Goal: Task Accomplishment & Management: Manage account settings

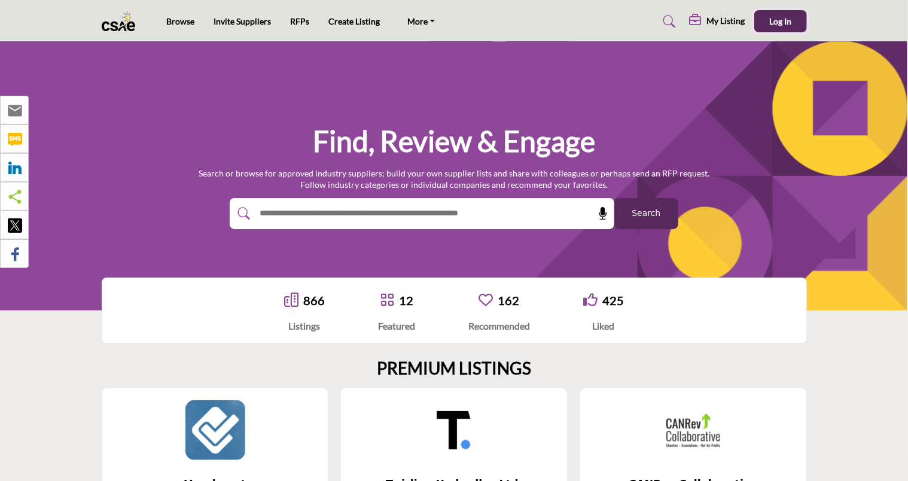
click at [766, 17] on button "Log In" at bounding box center [781, 21] width 53 height 22
click at [780, 24] on span "Log In" at bounding box center [781, 21] width 22 height 10
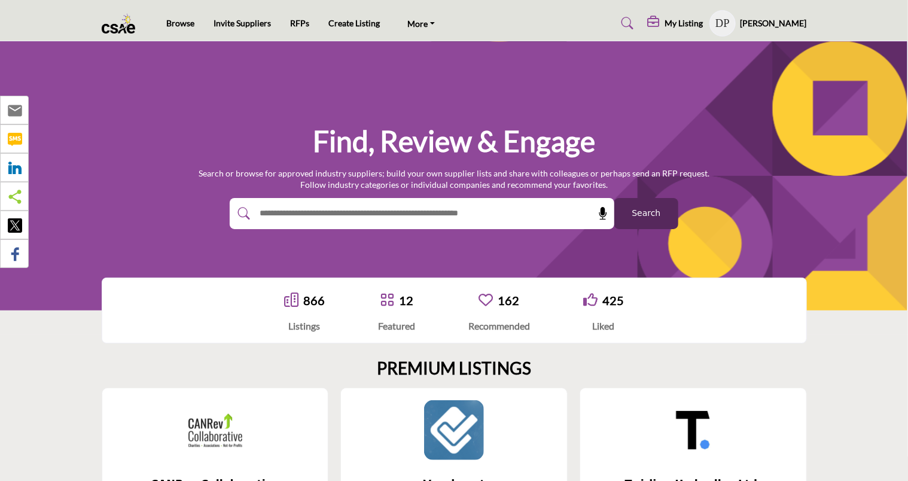
click at [782, 21] on h5 "[PERSON_NAME]" at bounding box center [774, 23] width 66 height 12
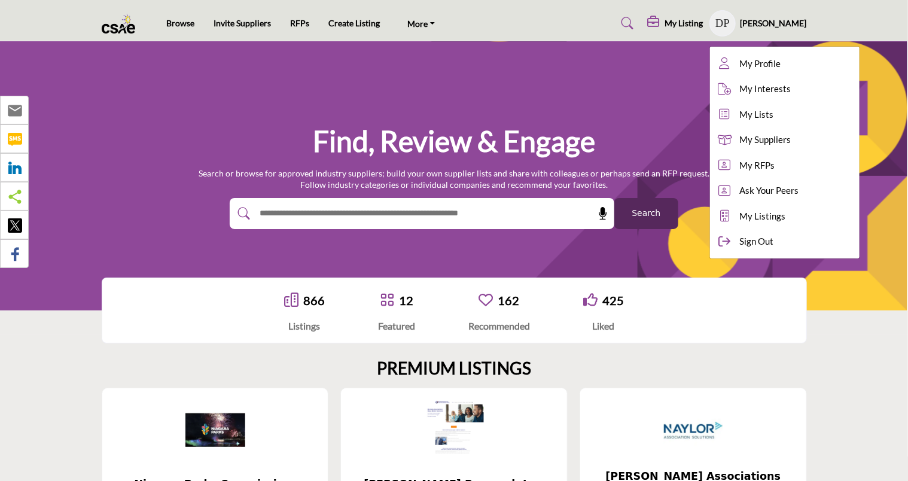
click at [287, 213] on input "text" at bounding box center [396, 214] width 285 height 18
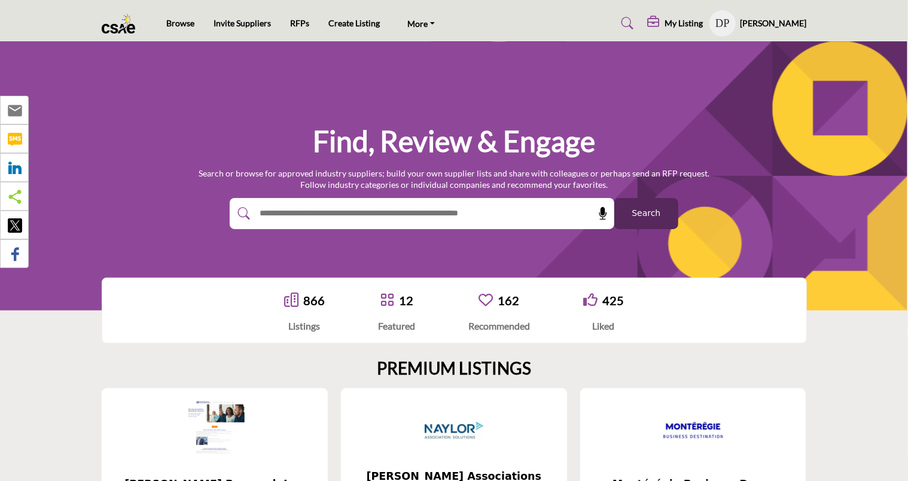
type input "**********"
click at [654, 218] on span "Search" at bounding box center [646, 213] width 29 height 13
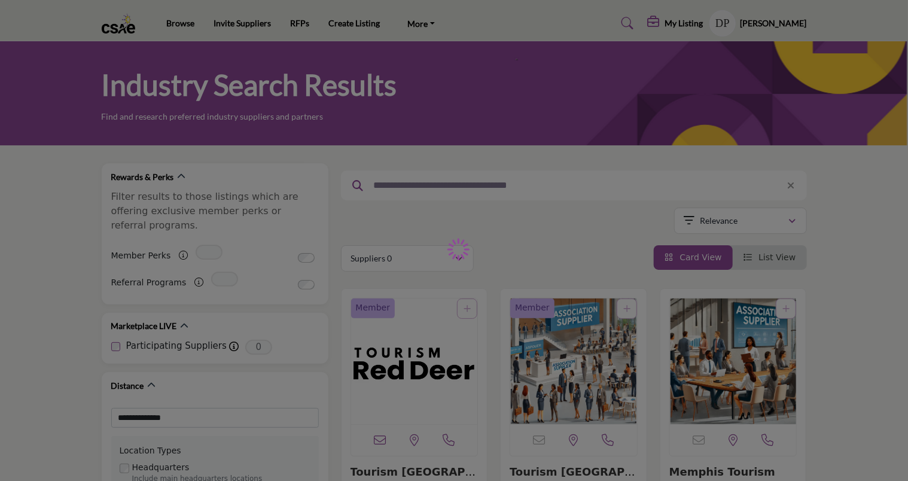
type input "**********"
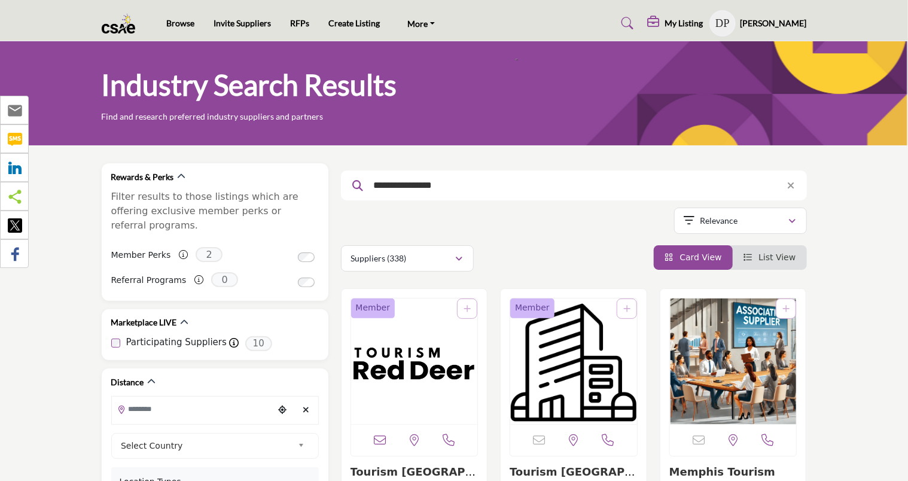
click at [394, 378] on img "Open Listing in new tab" at bounding box center [414, 362] width 127 height 126
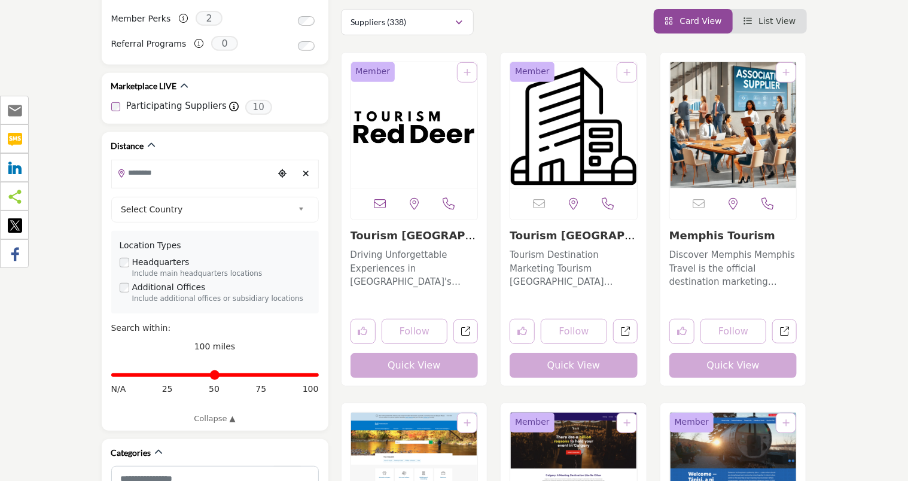
scroll to position [239, 0]
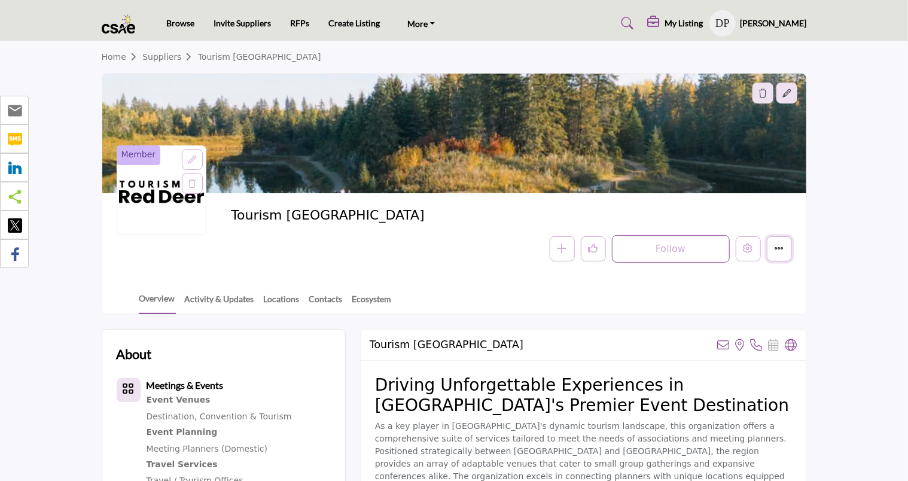
click at [776, 253] on icon "More details" at bounding box center [780, 249] width 10 height 10
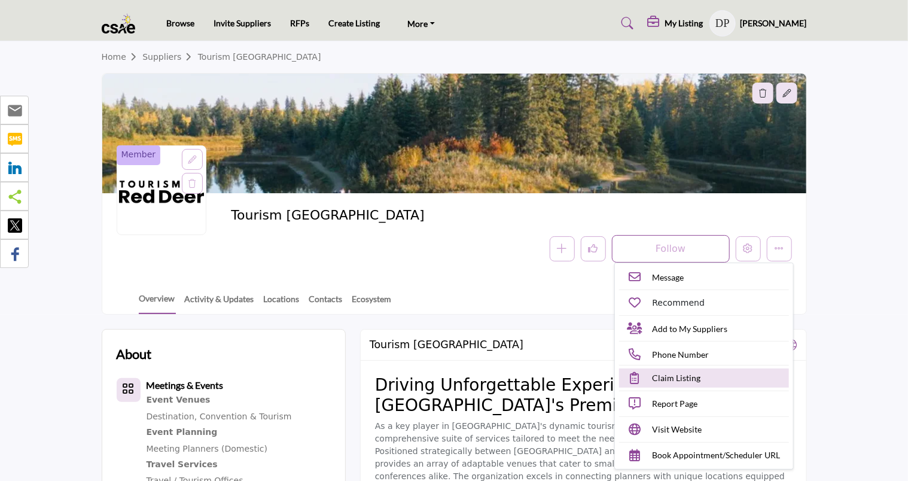
click at [661, 379] on span "Claim Listing" at bounding box center [677, 378] width 48 height 13
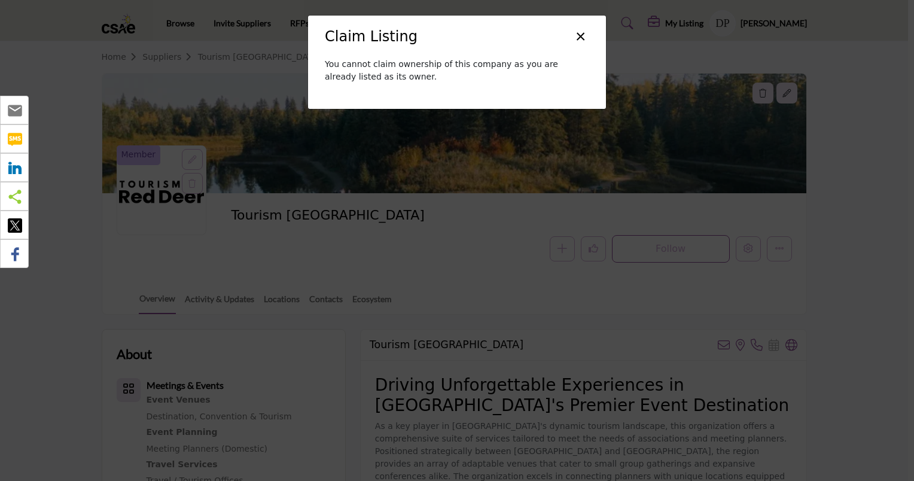
click at [581, 34] on button "×" at bounding box center [580, 35] width 17 height 23
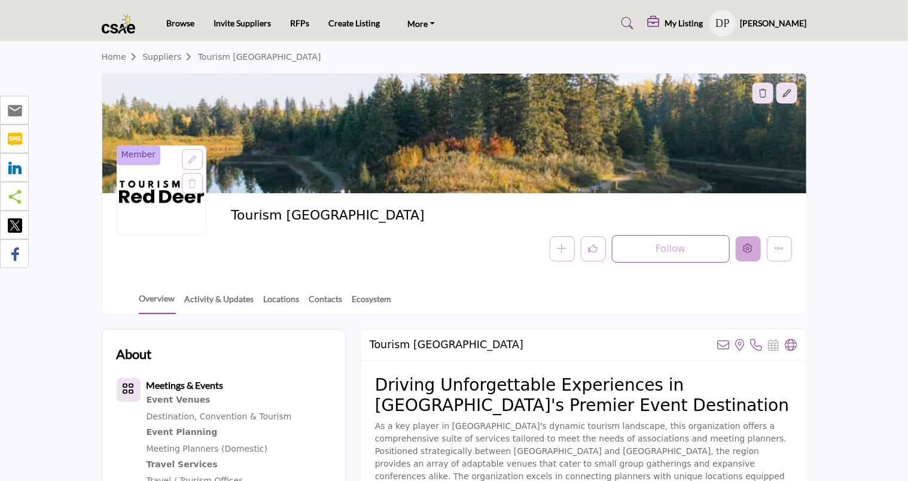
click at [750, 245] on icon "Edit company" at bounding box center [749, 249] width 10 height 10
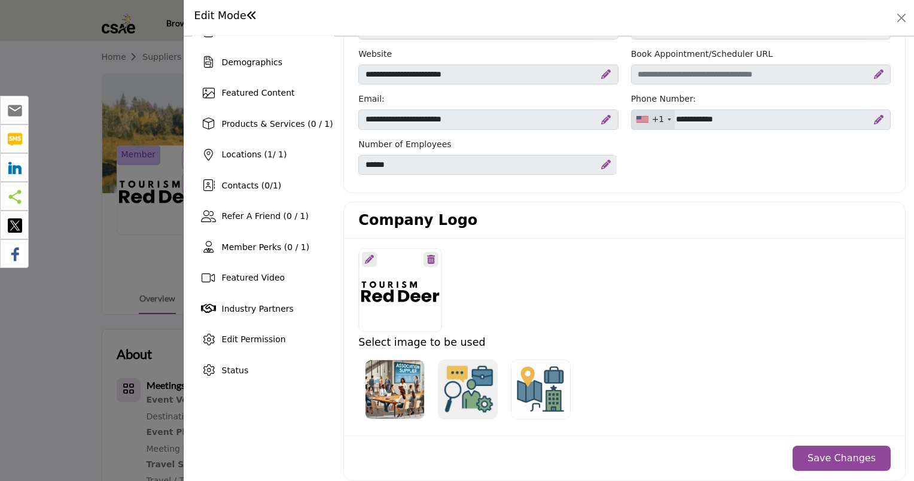
scroll to position [60, 0]
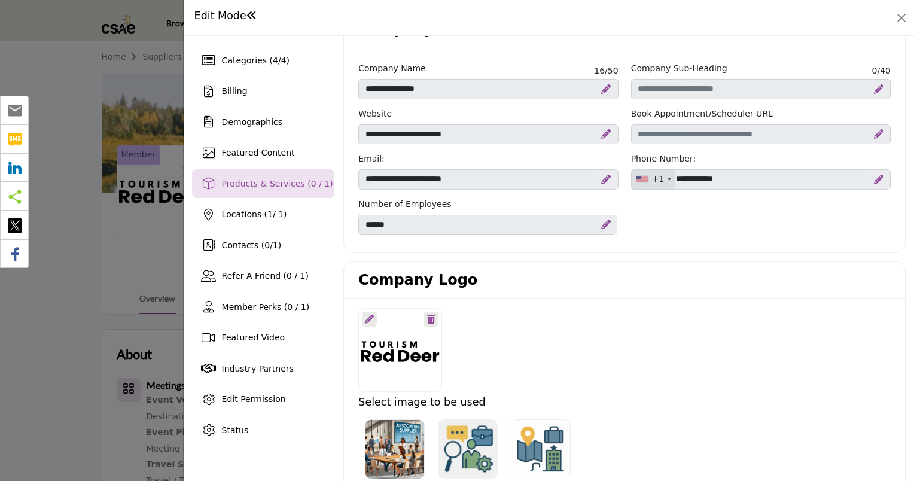
click at [235, 183] on span "Products & Services (0 / 1)" at bounding box center [277, 184] width 111 height 10
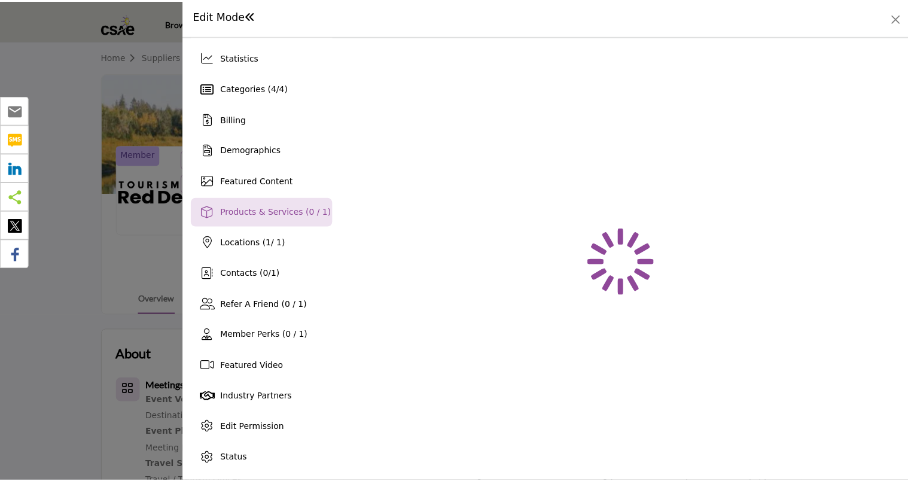
scroll to position [32, 0]
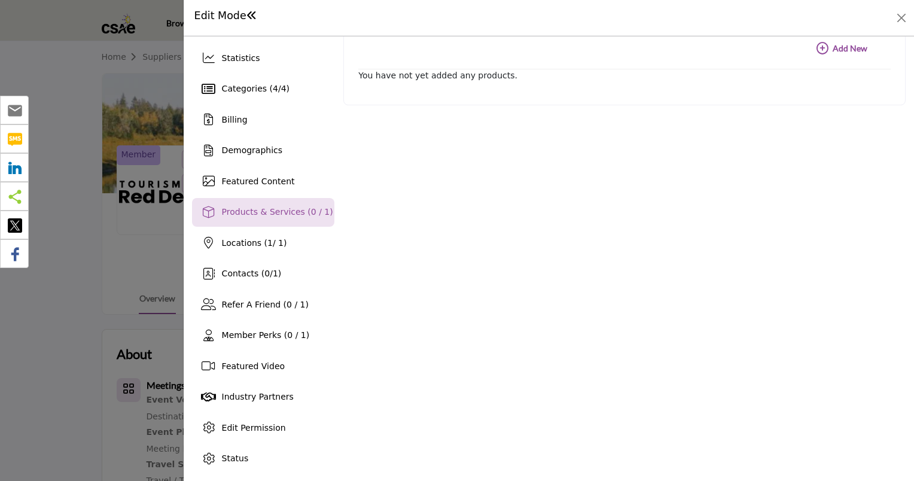
click at [820, 48] on icon "button" at bounding box center [823, 48] width 12 height 12
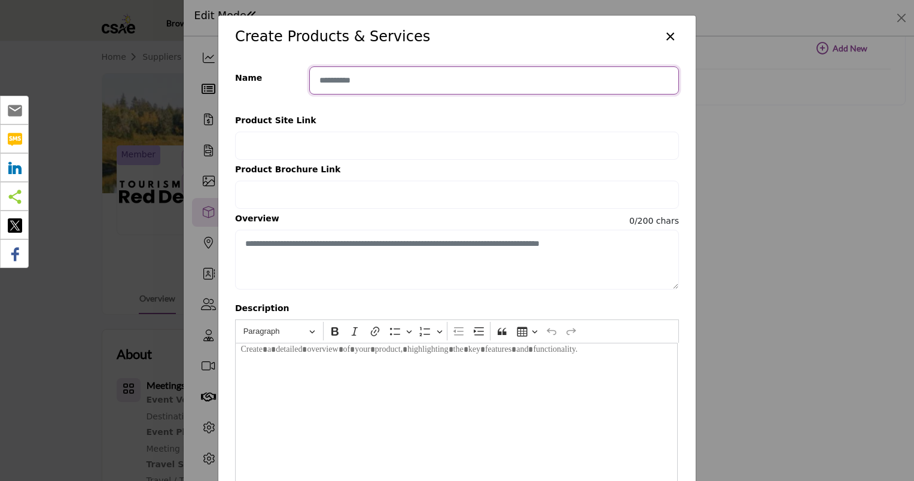
click at [323, 80] on input "Enter product name" at bounding box center [494, 80] width 370 height 28
type input "**********"
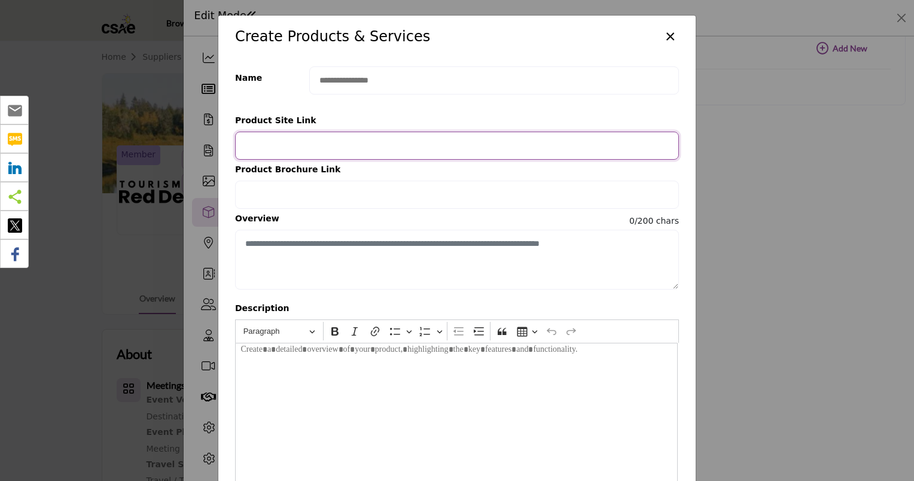
click at [278, 145] on input "Provide your product link" at bounding box center [457, 146] width 444 height 28
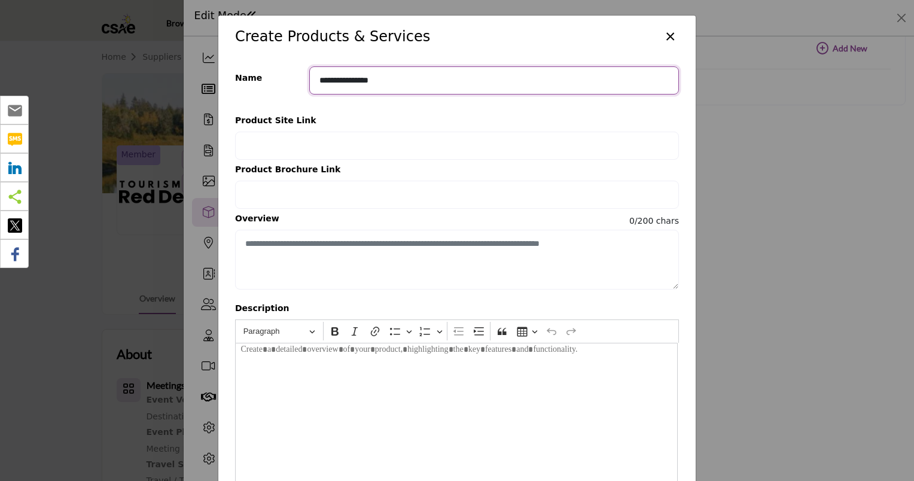
drag, startPoint x: 397, startPoint y: 82, endPoint x: 291, endPoint y: 94, distance: 106.6
click at [291, 94] on div "**********" at bounding box center [457, 344] width 478 height 572
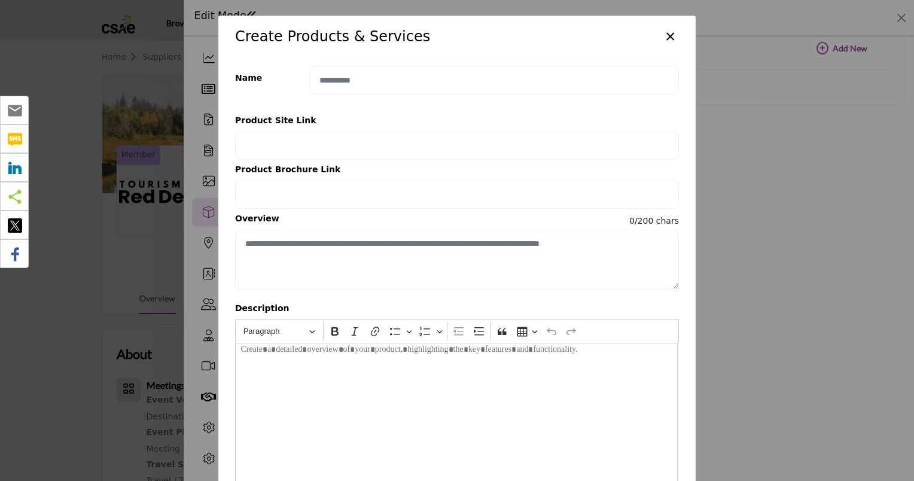
click at [670, 38] on button "×" at bounding box center [670, 35] width 17 height 23
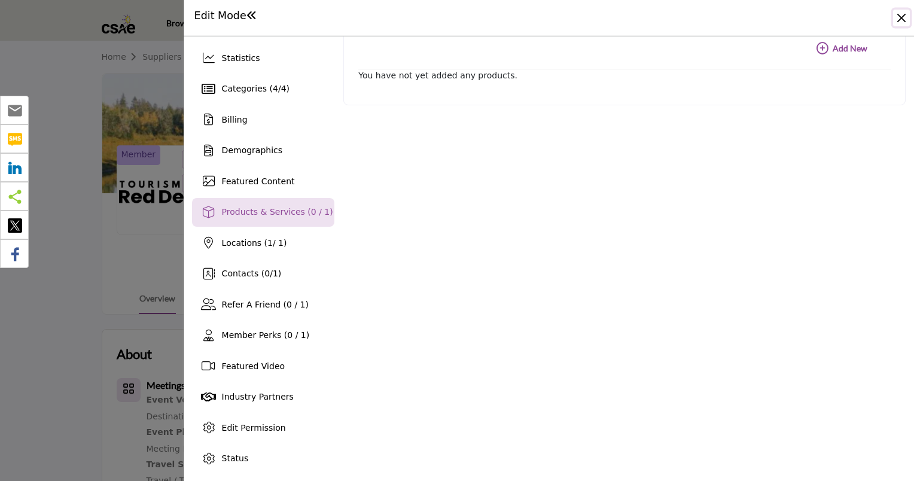
click at [899, 19] on button "Close" at bounding box center [901, 18] width 17 height 17
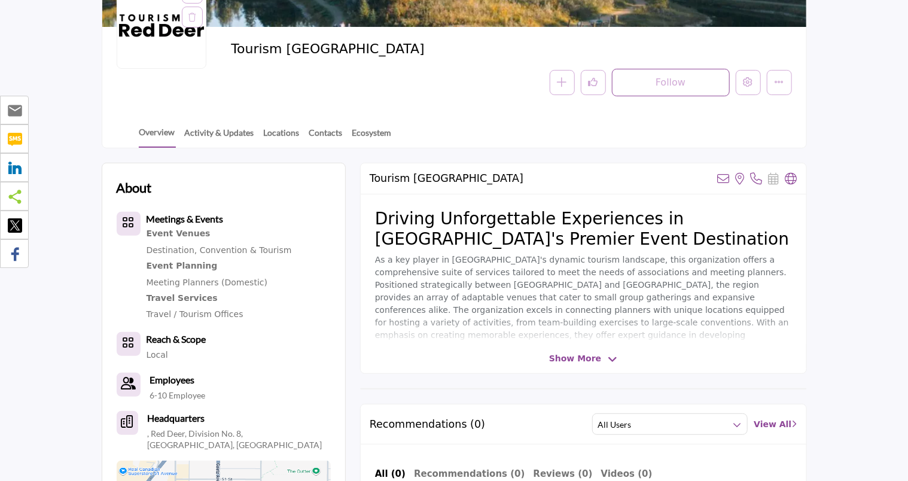
scroll to position [180, 0]
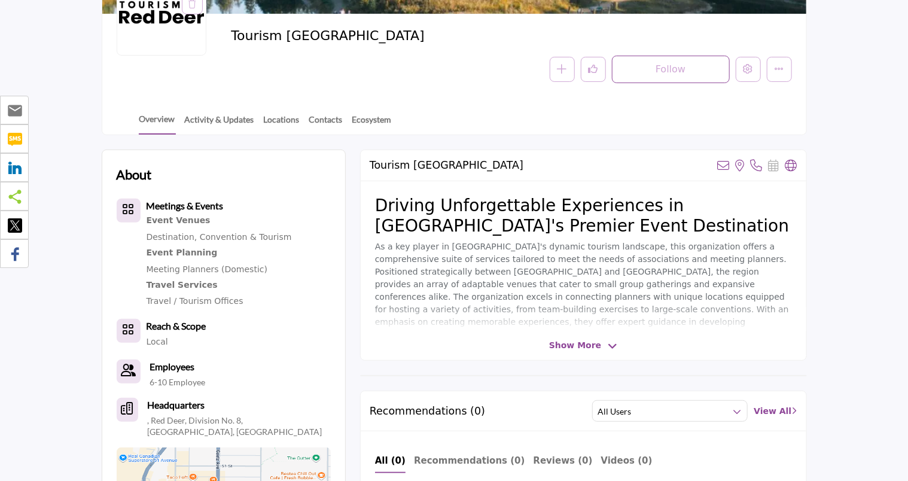
click at [609, 345] on icon at bounding box center [613, 346] width 10 height 11
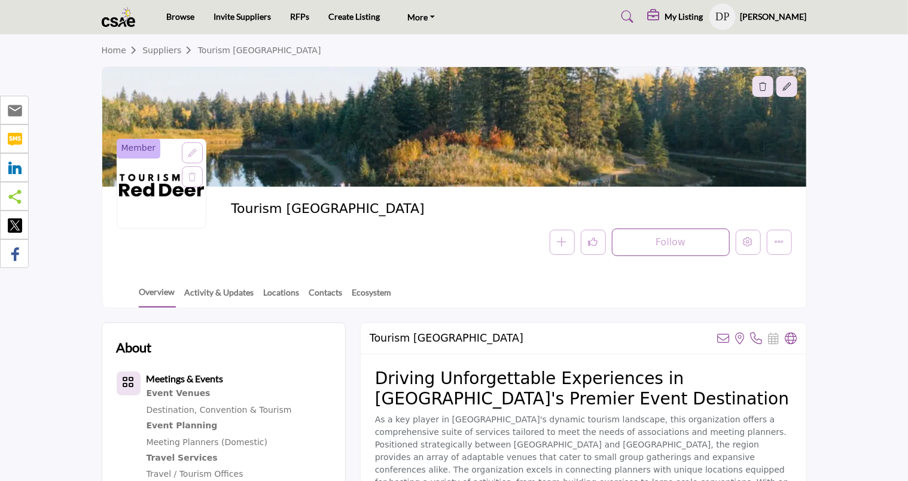
scroll to position [0, 0]
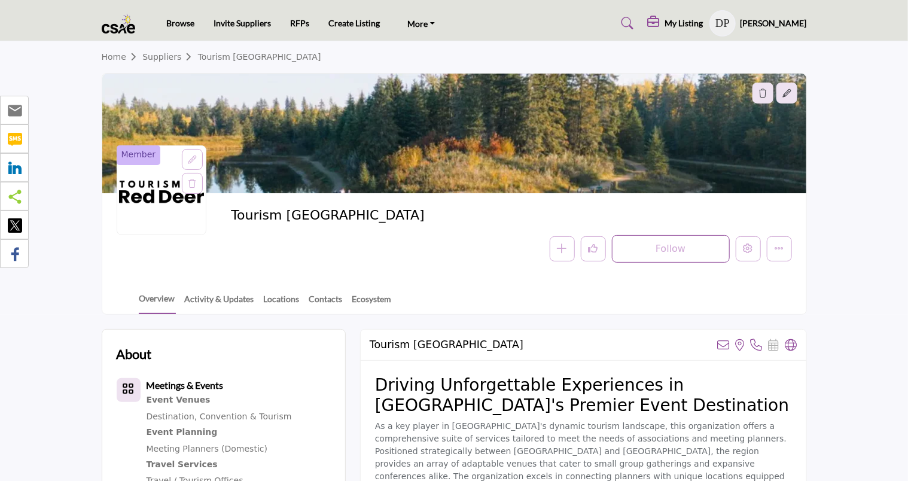
click at [153, 55] on link "Suppliers" at bounding box center [169, 57] width 55 height 10
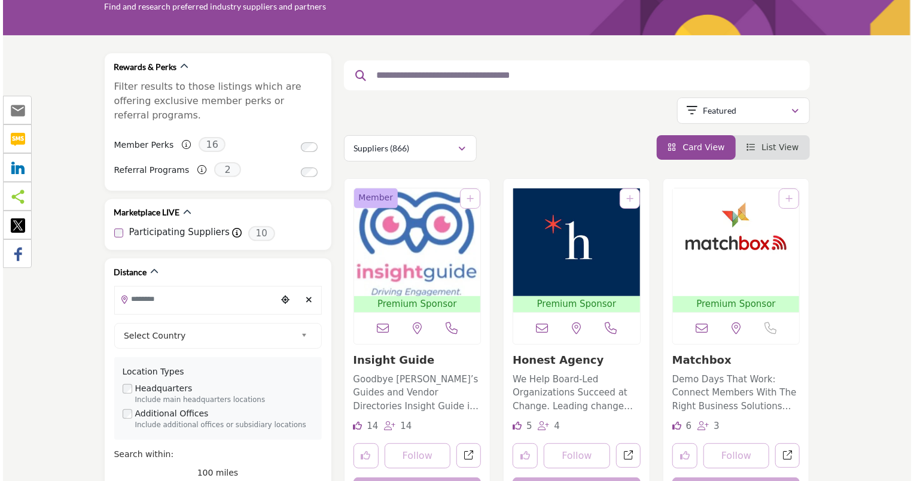
scroll to position [60, 0]
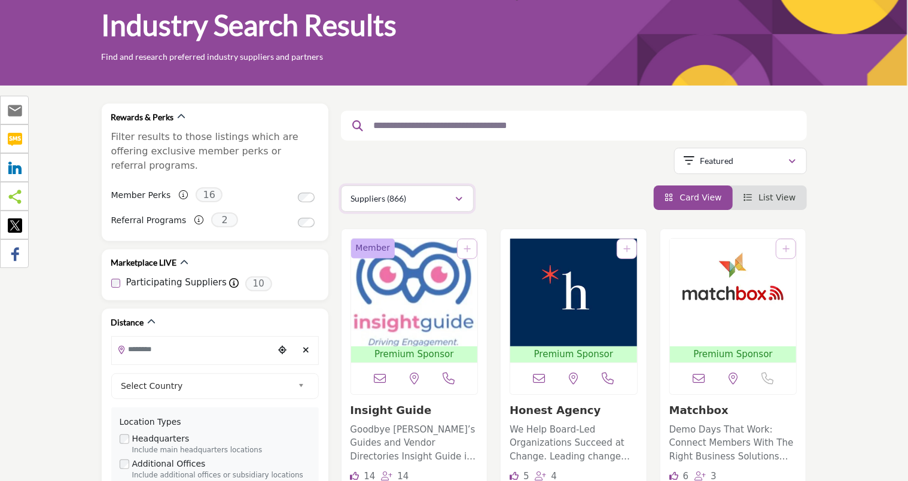
click at [460, 199] on icon "button" at bounding box center [459, 199] width 7 height 8
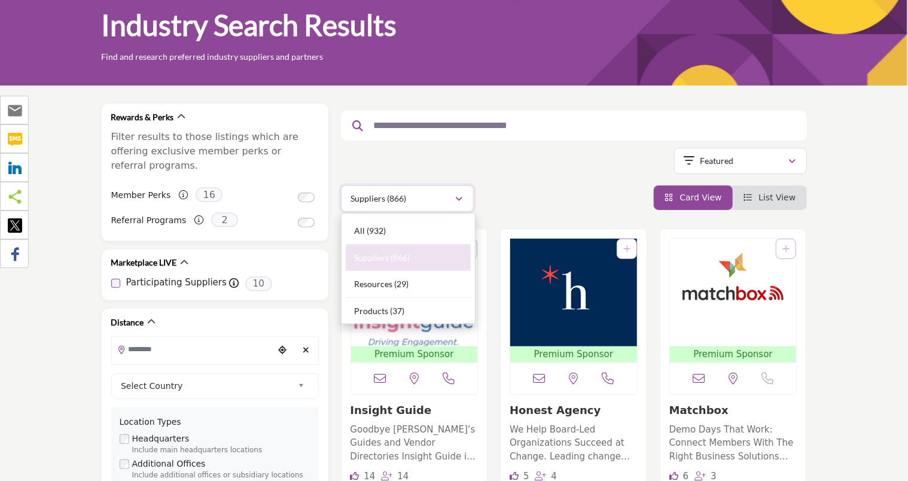
click at [460, 199] on icon "button" at bounding box center [459, 199] width 7 height 8
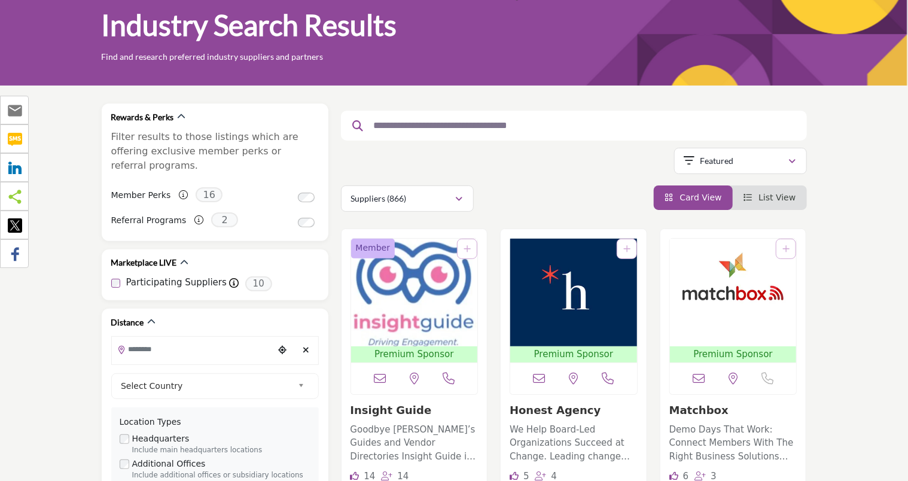
click at [404, 121] on input "text" at bounding box center [569, 126] width 403 height 16
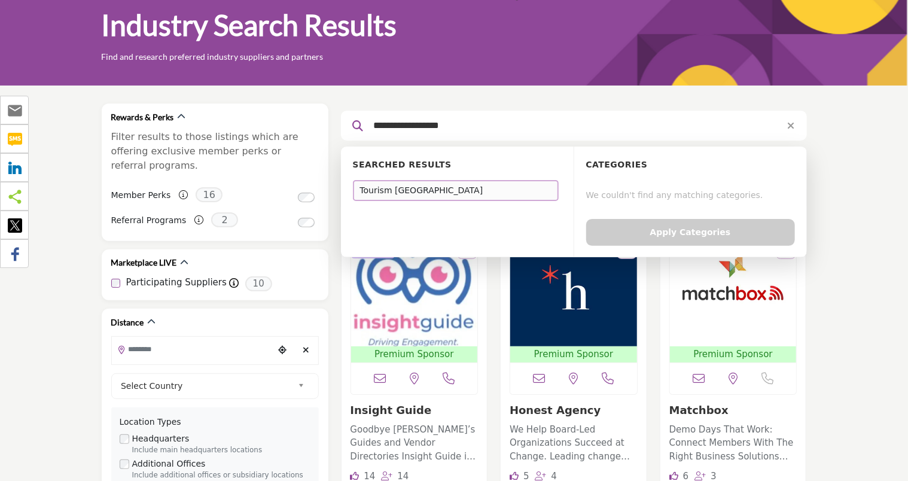
type input "**********"
click at [393, 194] on div "Tourism Lethbridge" at bounding box center [456, 190] width 206 height 21
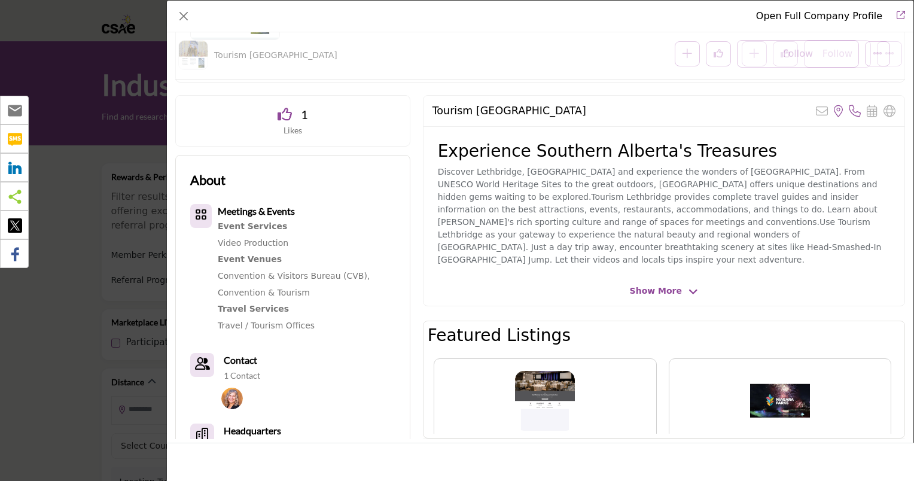
scroll to position [346, 0]
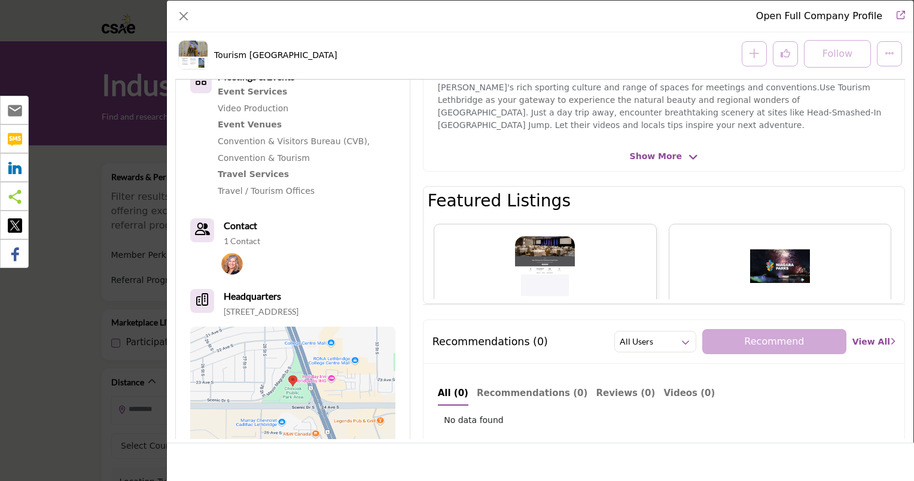
click at [586, 264] on div "Vancouver Marriott Pinn..." at bounding box center [545, 276] width 222 height 104
click at [544, 251] on img "Company Data Modal" at bounding box center [545, 266] width 60 height 60
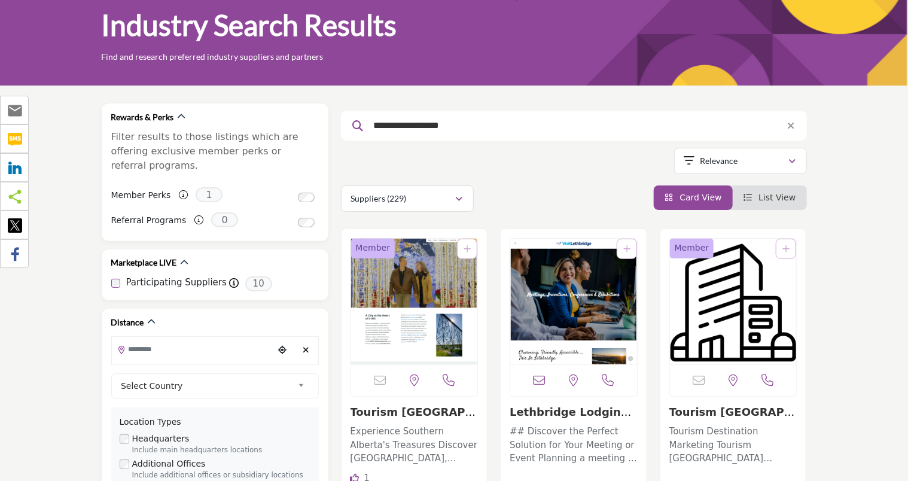
scroll to position [120, 0]
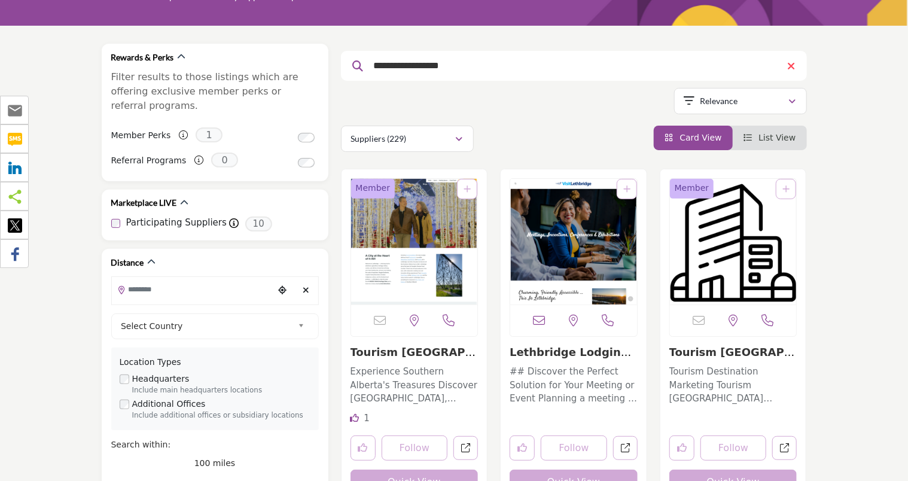
click at [790, 66] on icon at bounding box center [791, 65] width 8 height 11
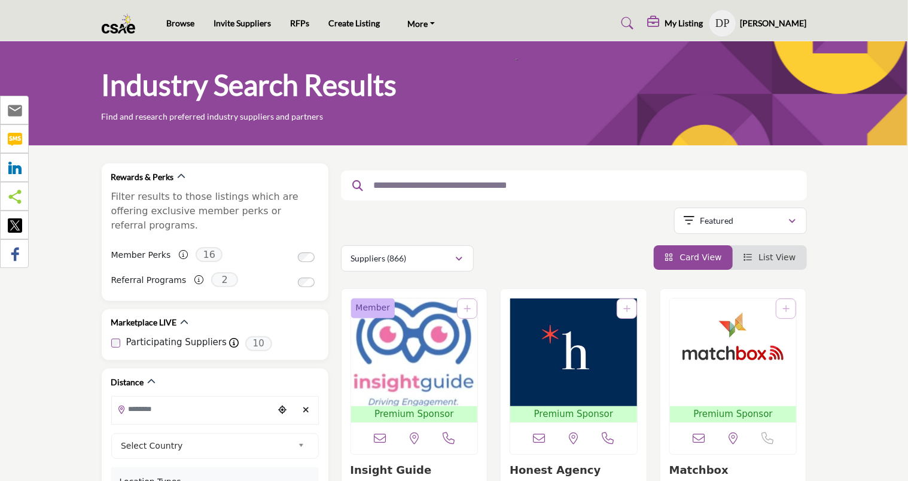
click at [385, 179] on input "text" at bounding box center [569, 186] width 403 height 16
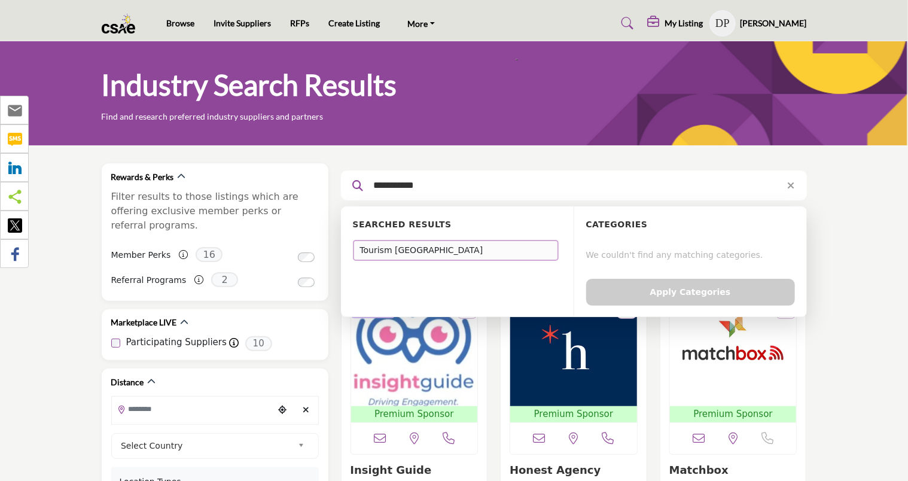
type input "**********"
click at [373, 249] on div "Tourism [GEOGRAPHIC_DATA]" at bounding box center [456, 250] width 206 height 21
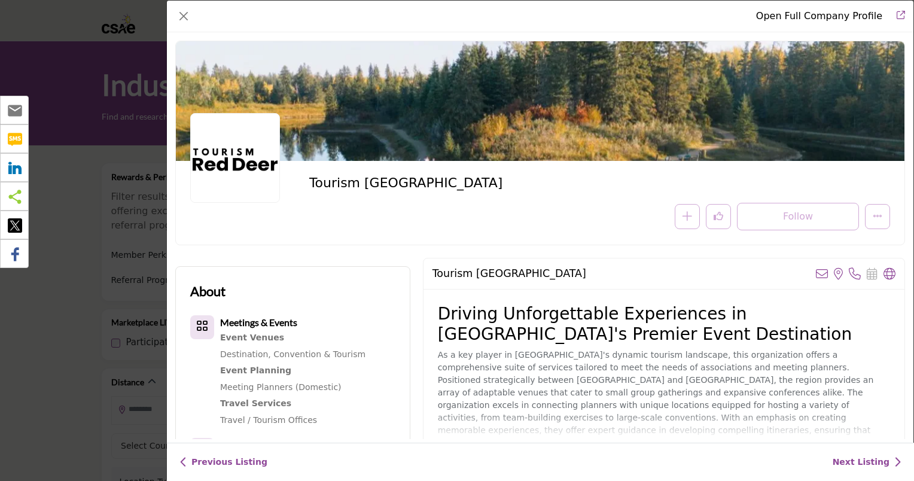
click at [866, 17] on link "Open Full Company Profile" at bounding box center [819, 15] width 126 height 11
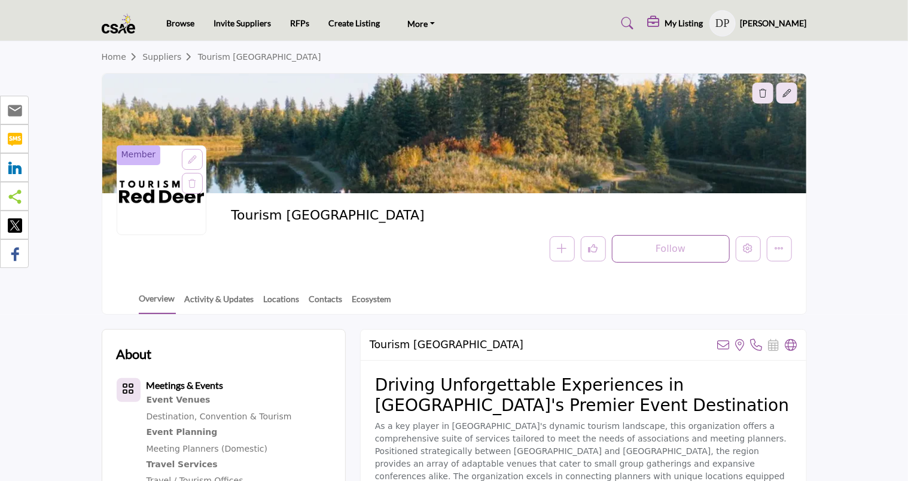
click at [215, 59] on link "Tourism [GEOGRAPHIC_DATA]" at bounding box center [259, 57] width 123 height 10
click at [168, 57] on link "Suppliers" at bounding box center [169, 57] width 55 height 10
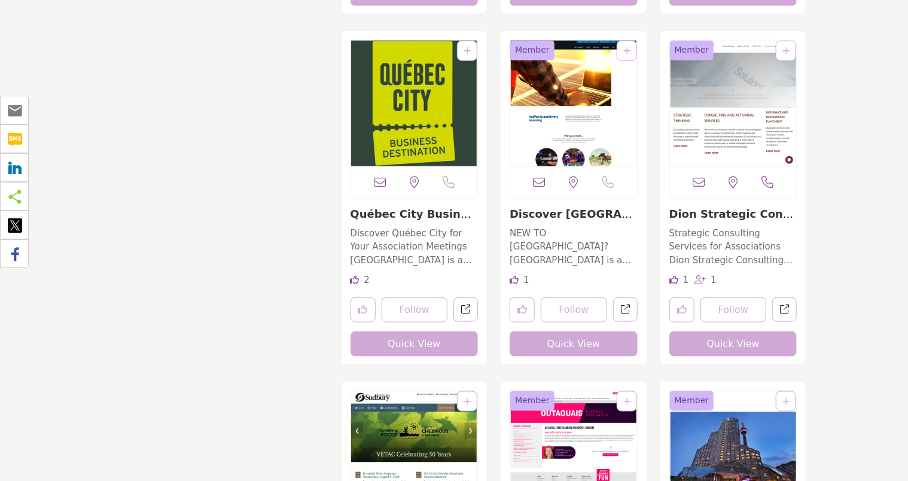
scroll to position [11908, 0]
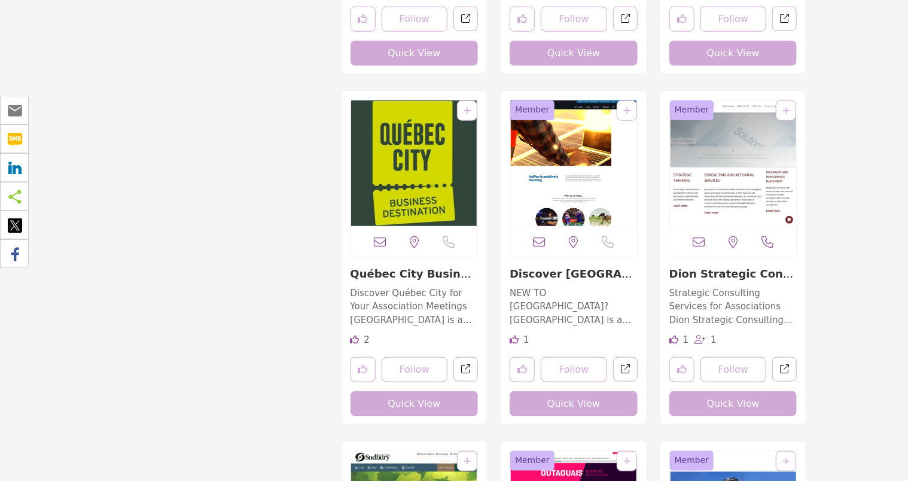
click at [425, 185] on img "Open Listing in new tab" at bounding box center [414, 164] width 127 height 126
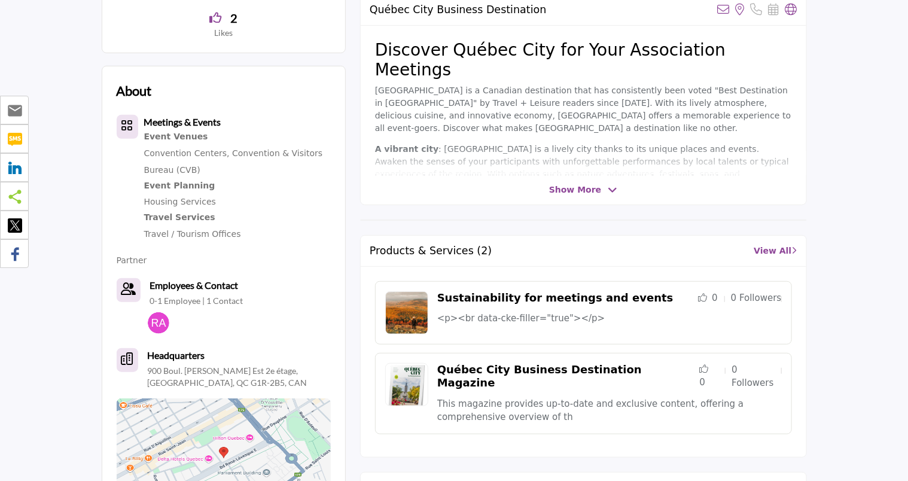
scroll to position [359, 0]
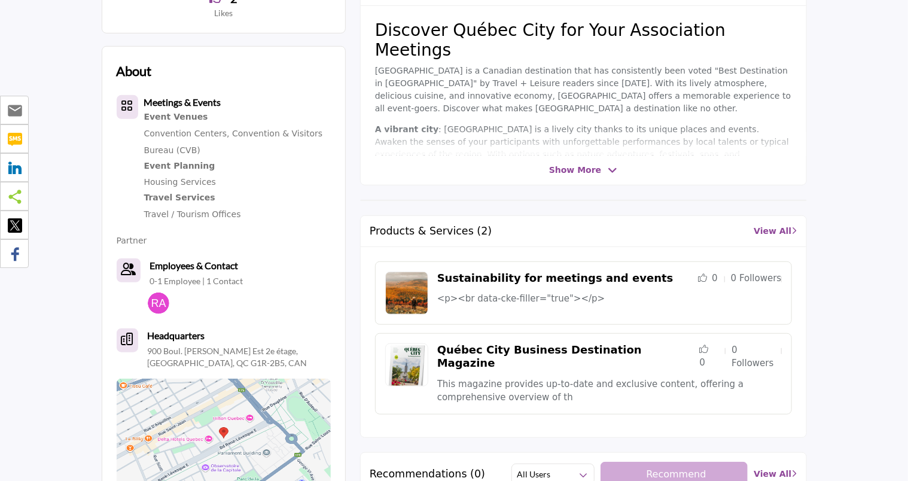
click at [593, 348] on link "Québec City Business Destination Magazine" at bounding box center [539, 356] width 205 height 26
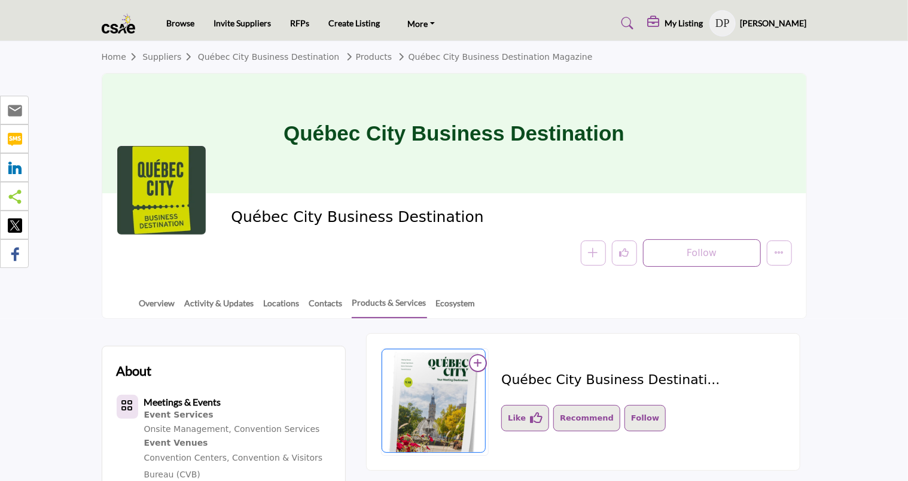
click at [168, 53] on link "Suppliers" at bounding box center [169, 57] width 55 height 10
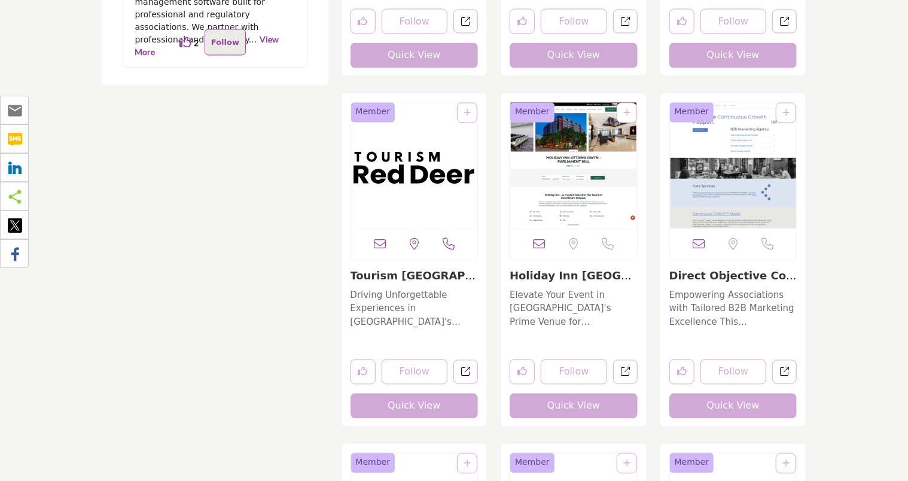
scroll to position [3291, 0]
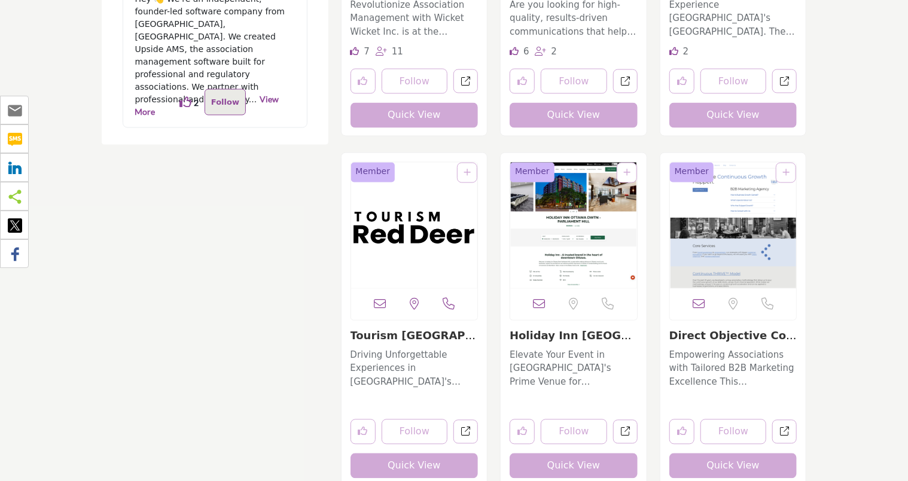
click at [419, 213] on img "Open Listing in new tab" at bounding box center [414, 226] width 127 height 126
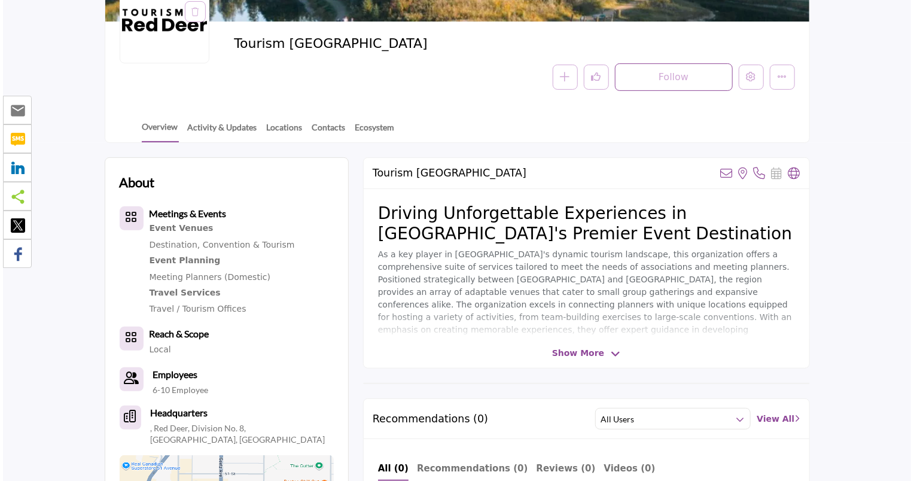
scroll to position [180, 0]
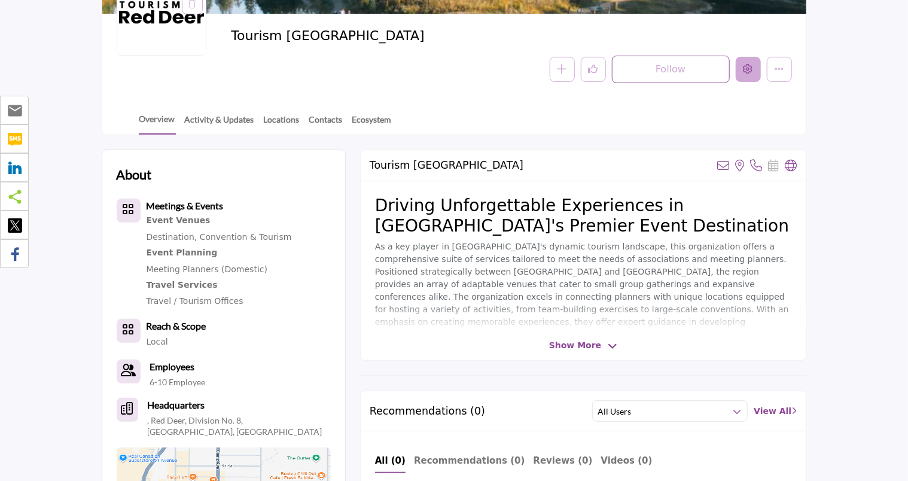
click at [749, 66] on icon "Edit company" at bounding box center [749, 69] width 10 height 10
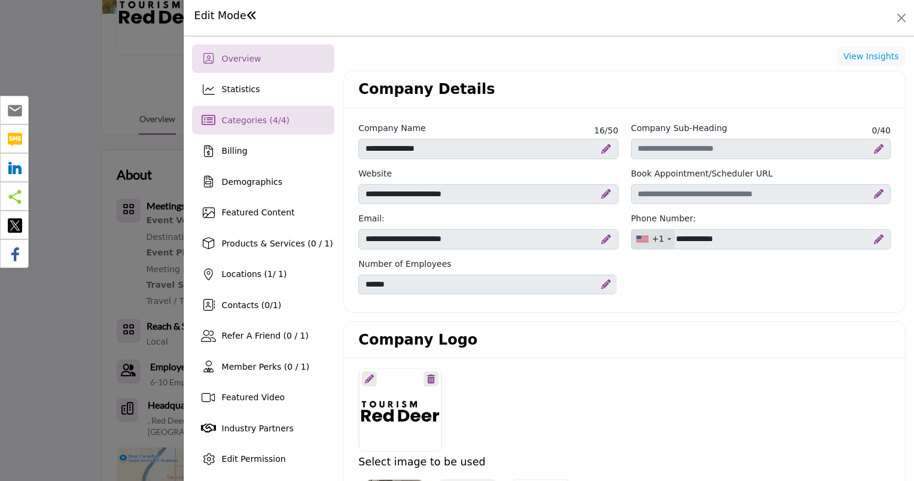
click at [251, 123] on span "Categories ( 4 / 4 )" at bounding box center [256, 120] width 68 height 10
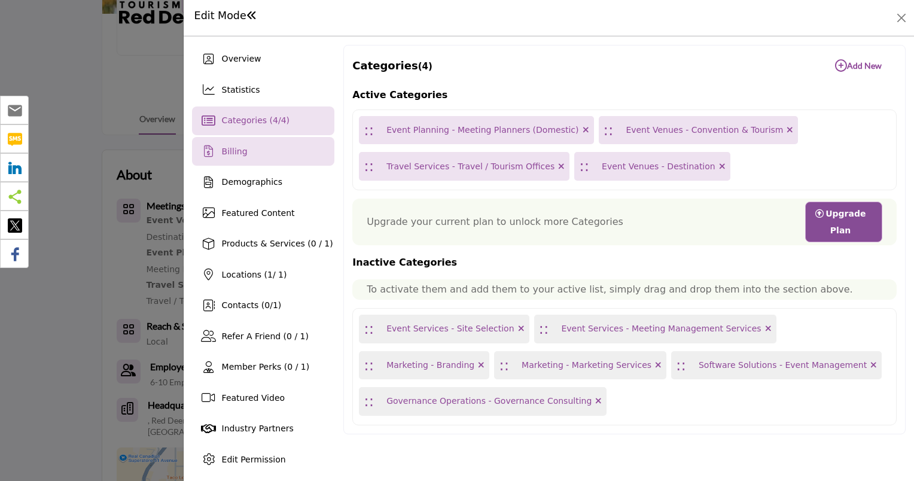
click at [232, 148] on span "Billing" at bounding box center [235, 152] width 26 height 10
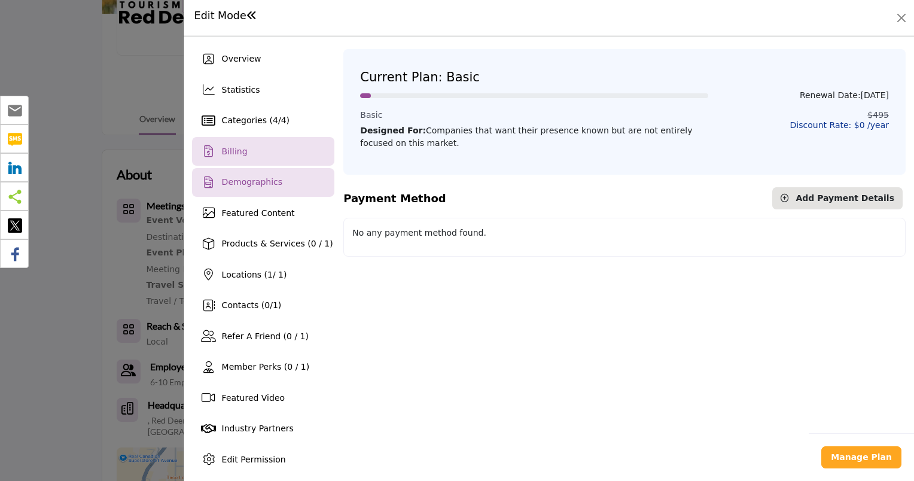
click at [241, 186] on span "Demographics" at bounding box center [252, 182] width 60 height 10
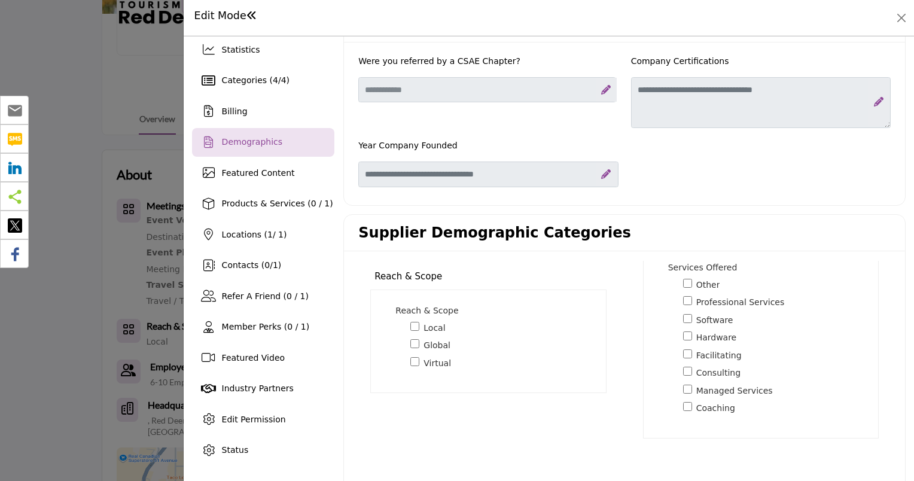
scroll to position [60, 0]
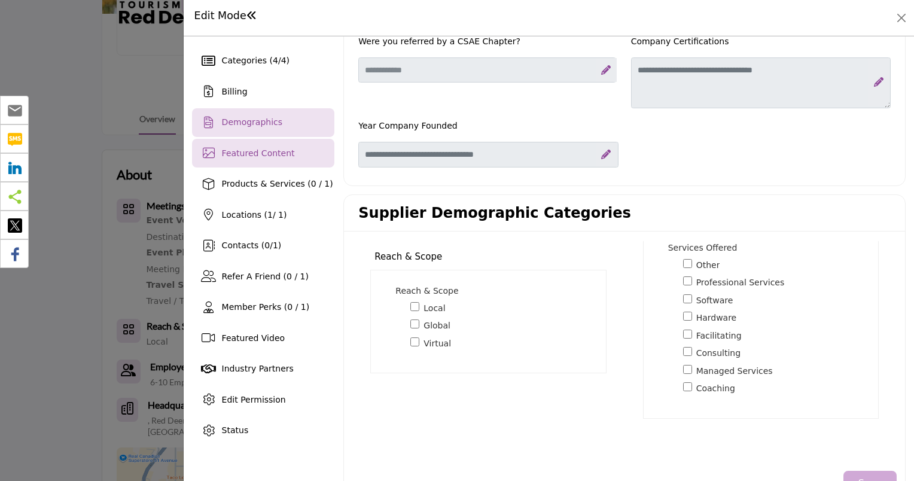
click at [264, 151] on span "Featured Content" at bounding box center [258, 153] width 73 height 10
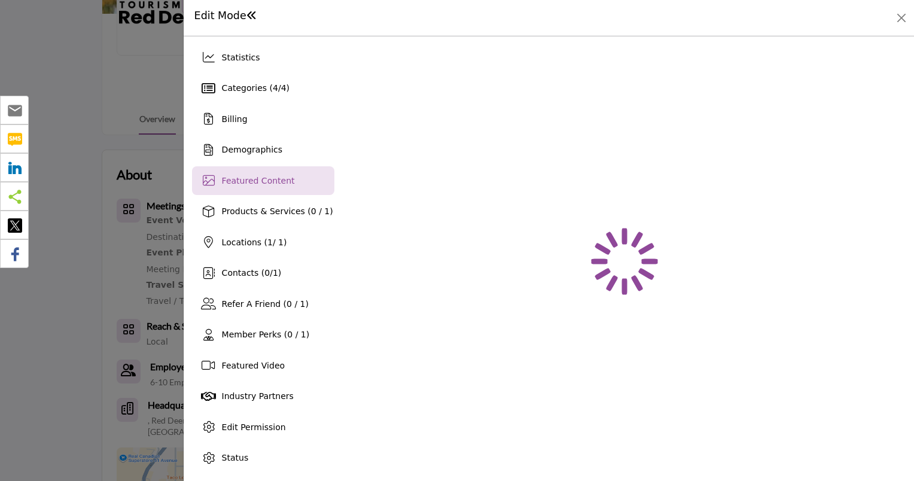
scroll to position [32, 0]
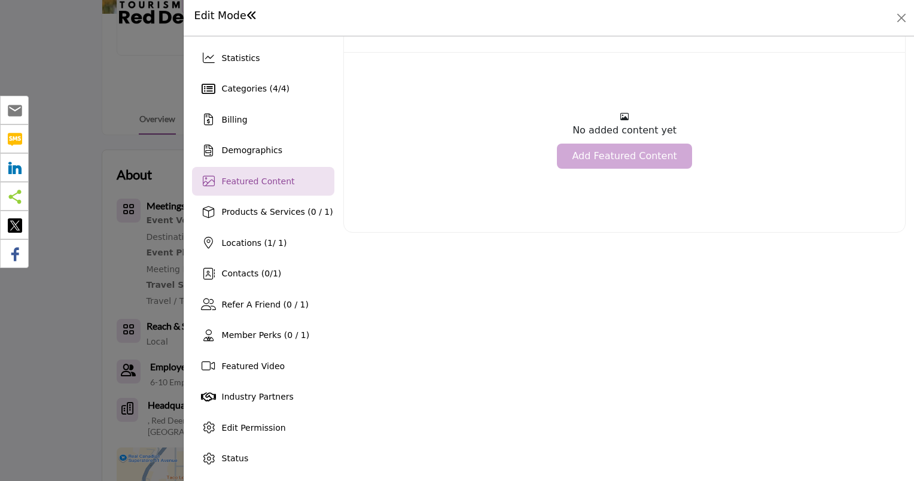
click at [613, 153] on link "Add Featured Content" at bounding box center [624, 156] width 135 height 25
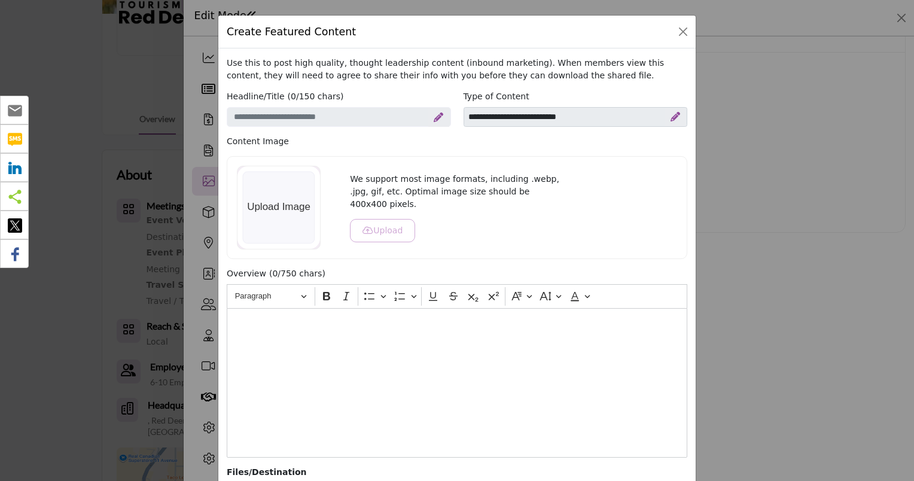
drag, startPoint x: 613, startPoint y: 153, endPoint x: 442, endPoint y: 361, distance: 269.5
click at [442, 361] on div "Editor editing area: main" at bounding box center [457, 383] width 461 height 150
click at [434, 118] on icon at bounding box center [439, 117] width 10 height 10
click at [241, 119] on input "Enter a compelling headline" at bounding box center [339, 117] width 224 height 20
type input "**********"
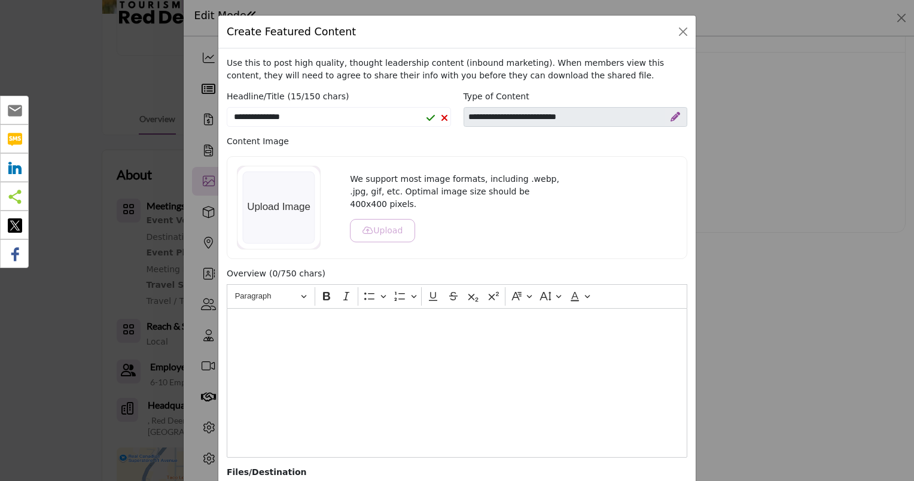
click at [671, 117] on icon at bounding box center [676, 117] width 10 height 10
click at [528, 114] on select "**********" at bounding box center [576, 117] width 224 height 20
click at [530, 115] on select "**********" at bounding box center [576, 117] width 224 height 20
select select "********"
click at [464, 107] on select "**********" at bounding box center [576, 117] width 224 height 20
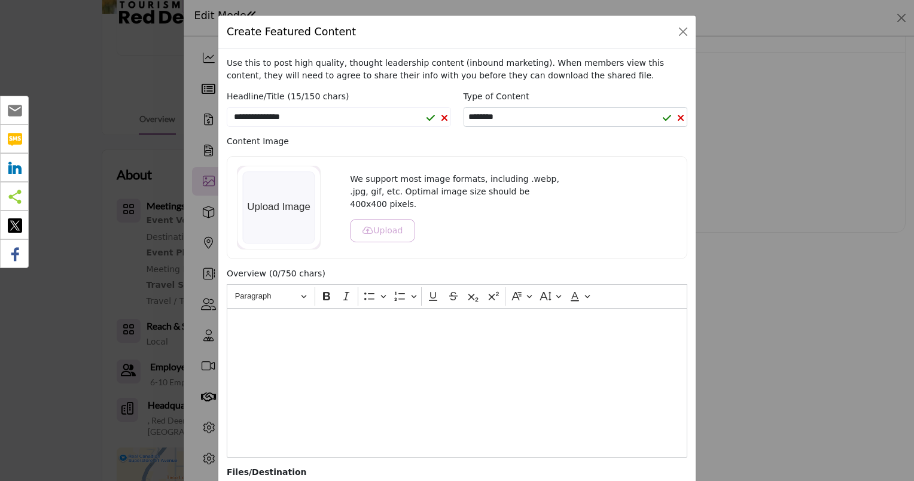
click at [229, 318] on div "Editor editing area: main" at bounding box center [457, 383] width 461 height 150
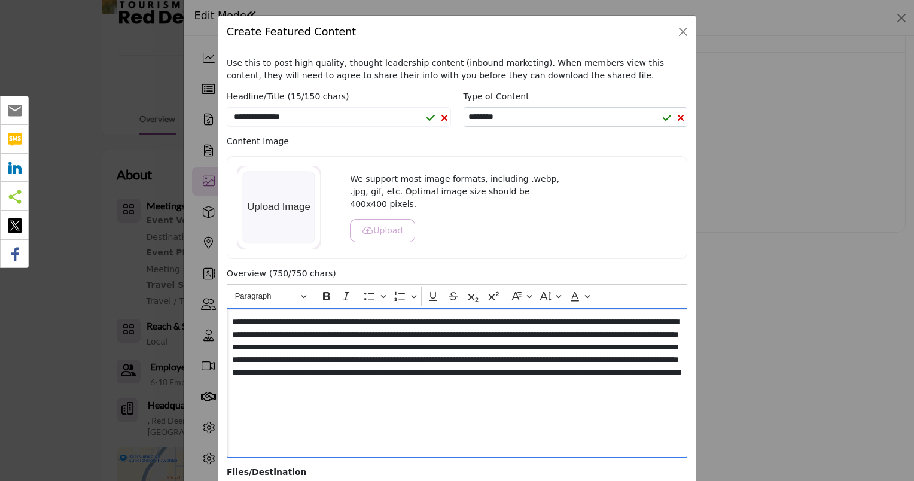
click at [358, 395] on p "**********" at bounding box center [457, 360] width 450 height 88
drag, startPoint x: 357, startPoint y: 396, endPoint x: 290, endPoint y: 402, distance: 67.3
click at [290, 402] on p "**********" at bounding box center [457, 360] width 450 height 88
click at [267, 345] on p "**********" at bounding box center [457, 360] width 450 height 88
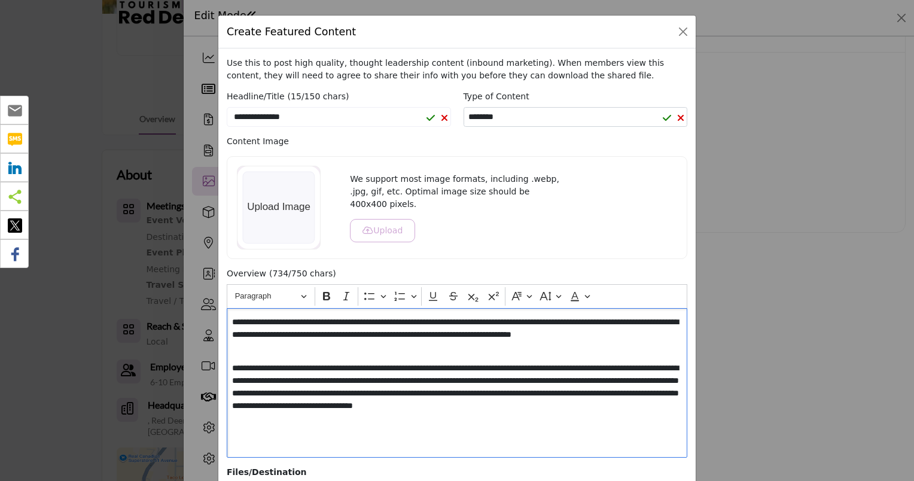
click at [309, 403] on p "**********" at bounding box center [457, 393] width 450 height 63
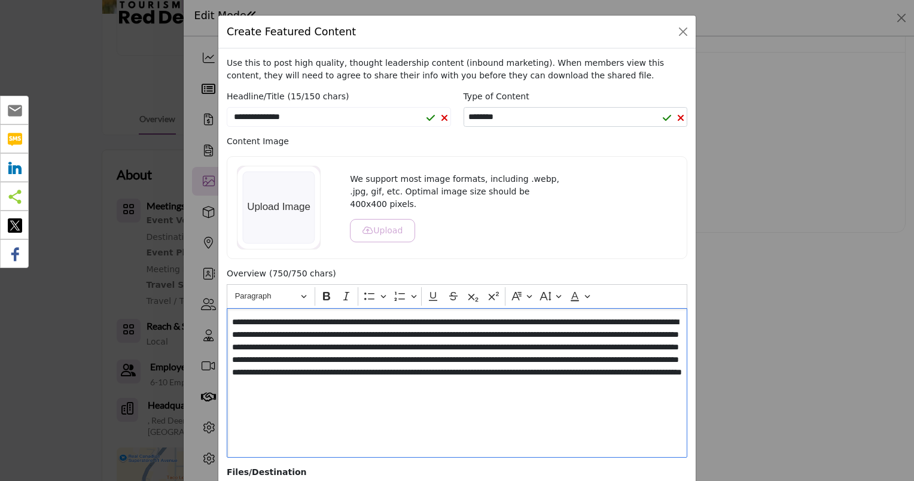
click at [336, 332] on p "**********" at bounding box center [457, 360] width 450 height 88
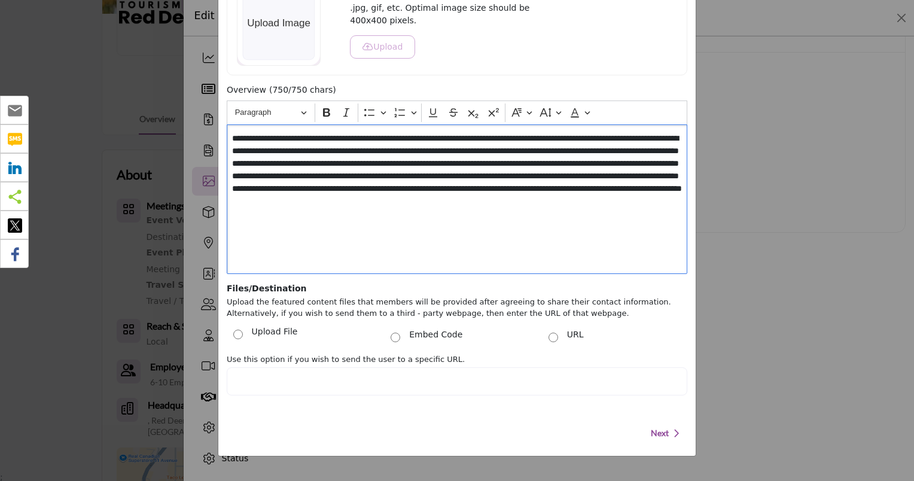
scroll to position [184, 0]
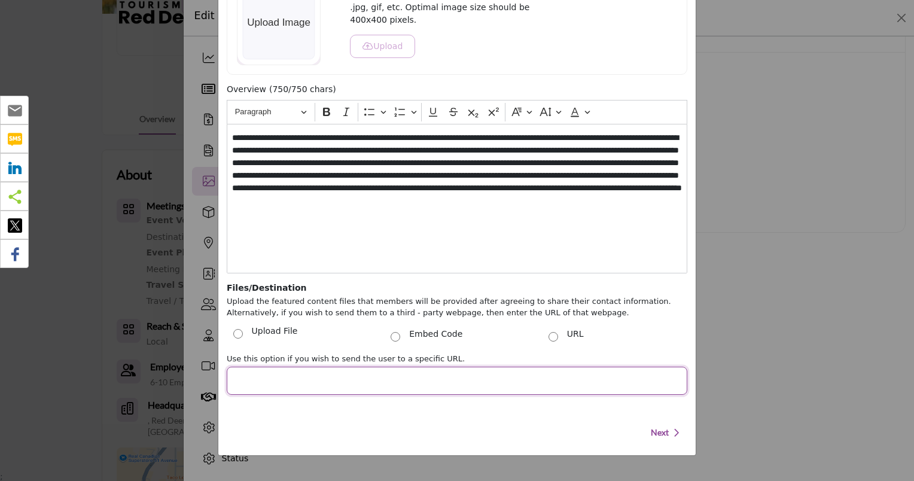
click at [287, 377] on input "Post Website URL" at bounding box center [457, 381] width 461 height 28
paste input "**********"
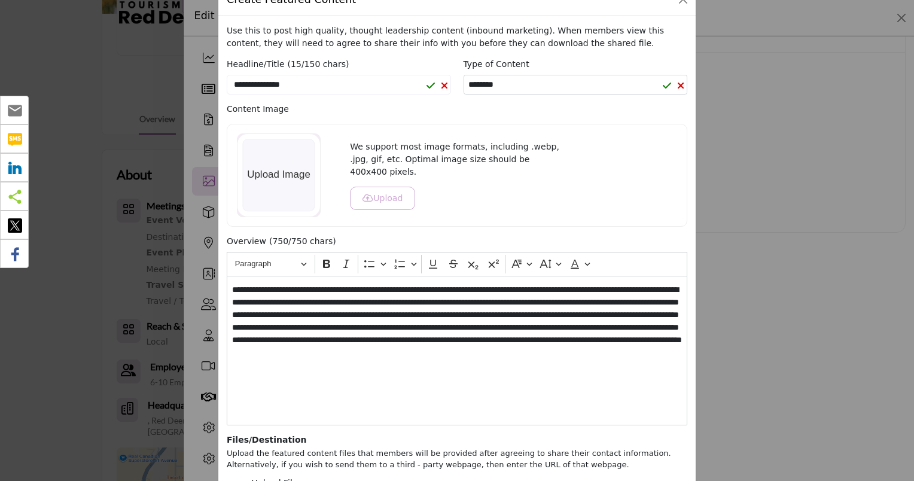
scroll to position [5, 0]
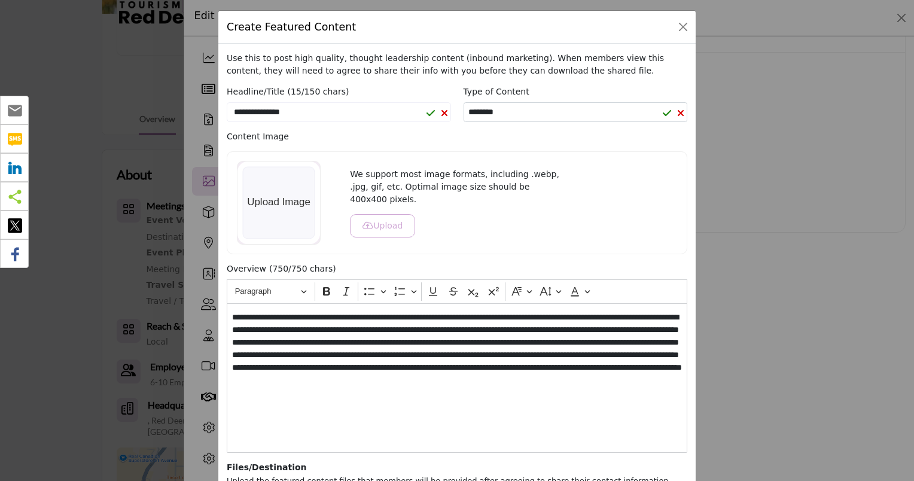
type input "**********"
click at [378, 218] on button "Upload" at bounding box center [382, 225] width 65 height 23
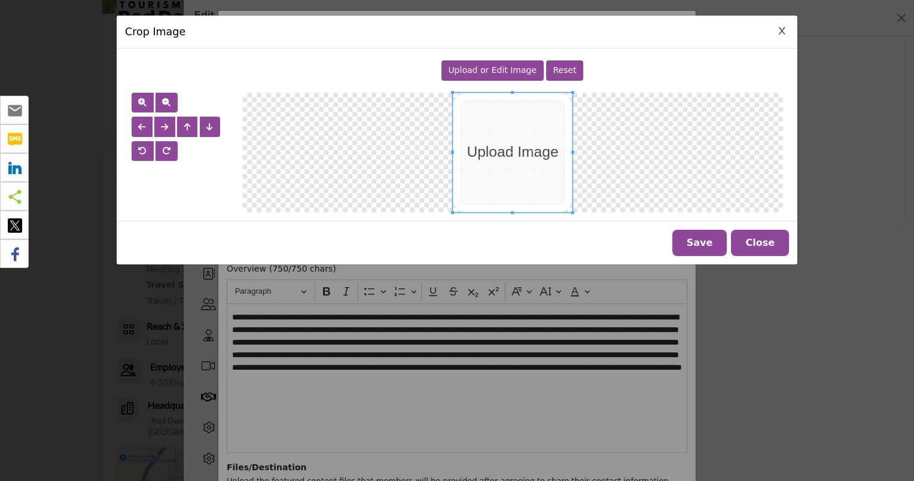
click at [495, 154] on span at bounding box center [513, 153] width 120 height 120
click at [491, 72] on span "Upload or Edit Image" at bounding box center [492, 70] width 89 height 10
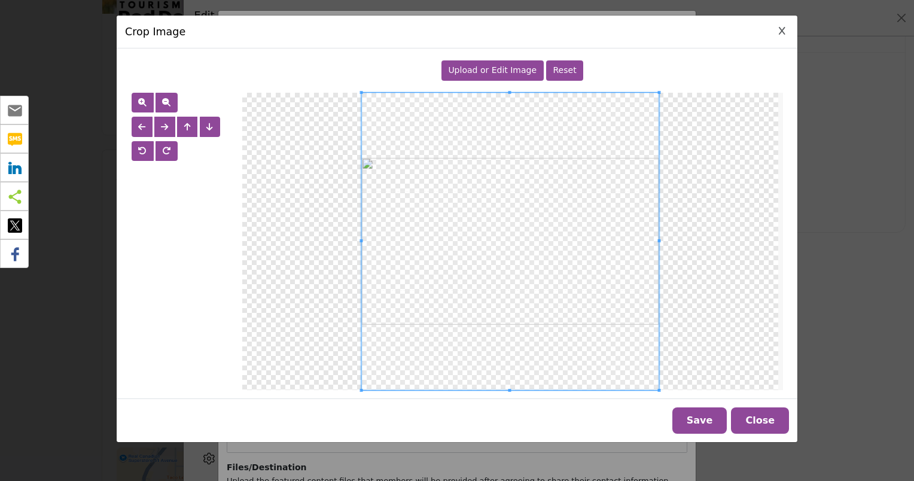
click at [510, 389] on span at bounding box center [510, 390] width 3 height 3
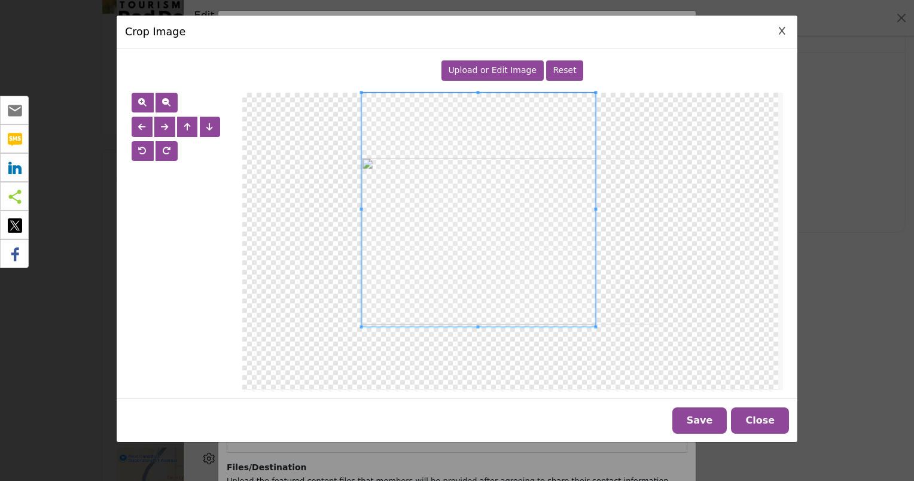
click at [595, 276] on div at bounding box center [478, 210] width 234 height 234
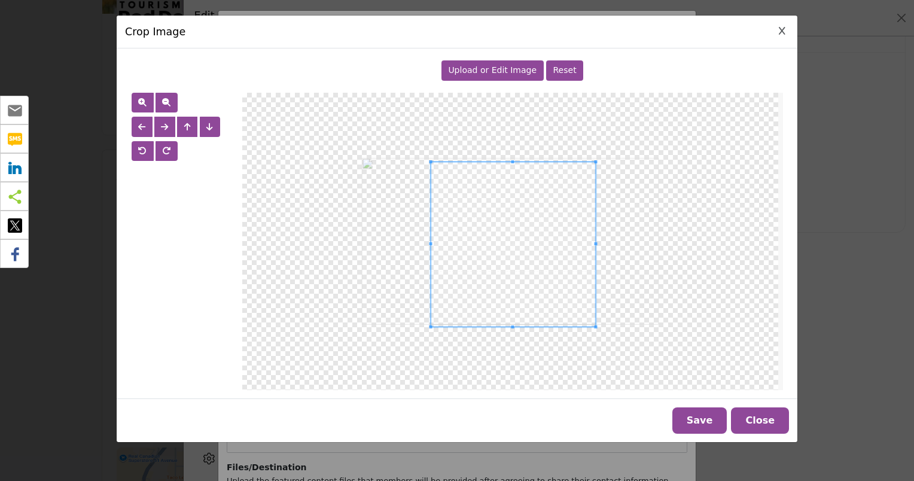
click at [426, 160] on div at bounding box center [510, 241] width 536 height 297
click at [714, 422] on button "Save" at bounding box center [700, 421] width 55 height 26
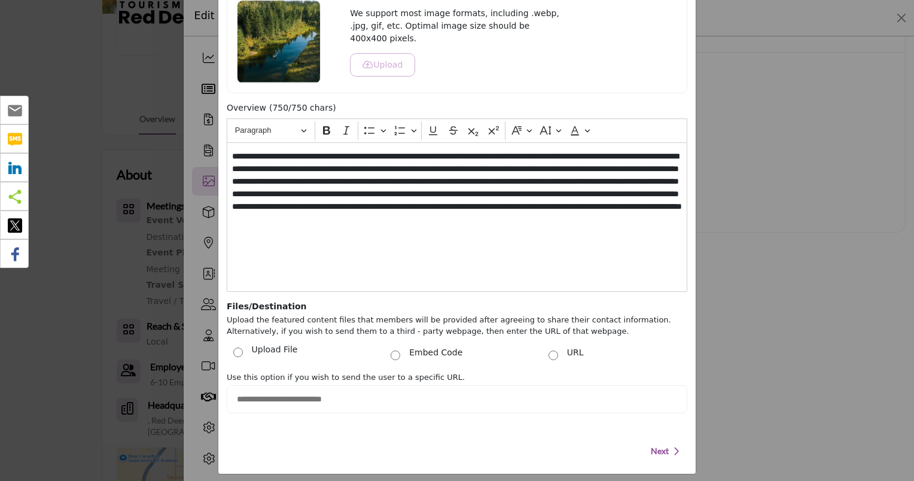
scroll to position [184, 0]
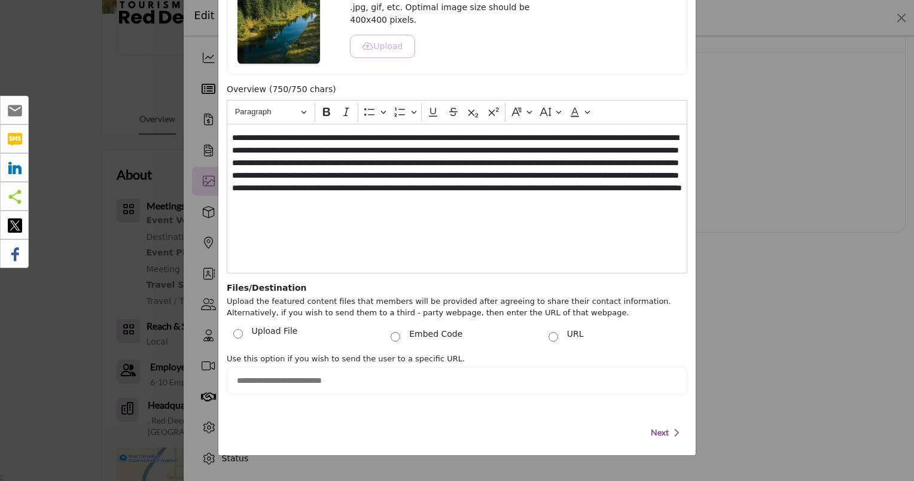
click at [658, 429] on span "Next" at bounding box center [660, 433] width 18 height 12
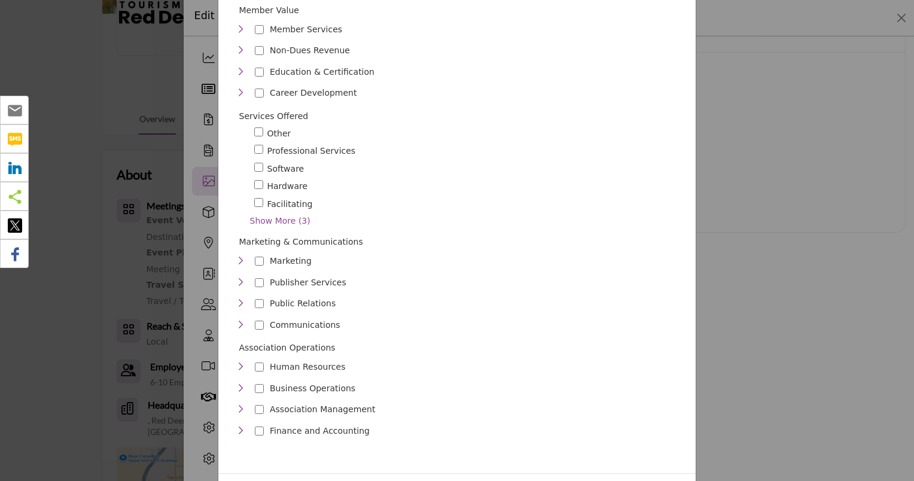
scroll to position [658, 0]
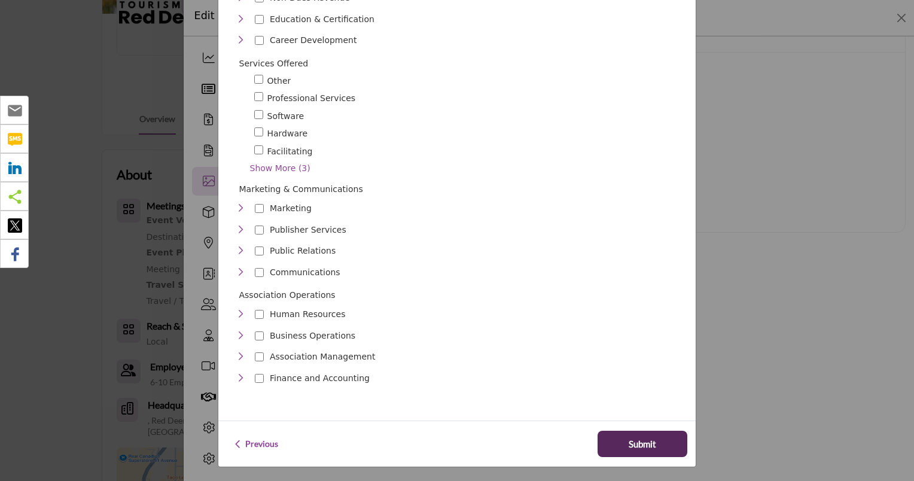
click at [279, 162] on span "Show More (3)" at bounding box center [468, 168] width 436 height 13
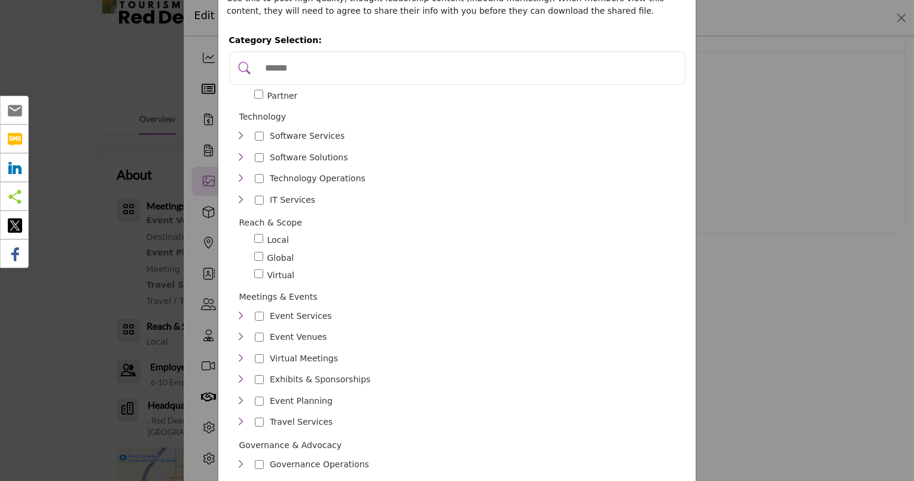
scroll to position [53, 0]
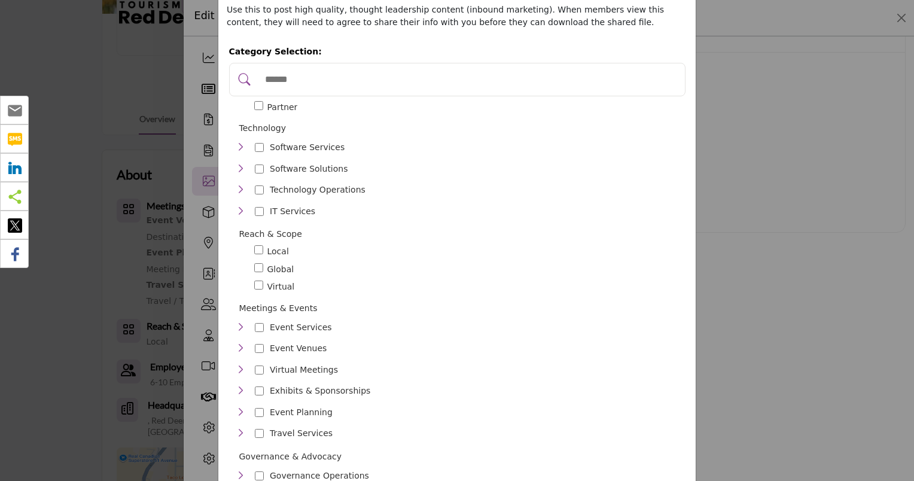
click at [282, 77] on input "Search Category" at bounding box center [469, 79] width 421 height 26
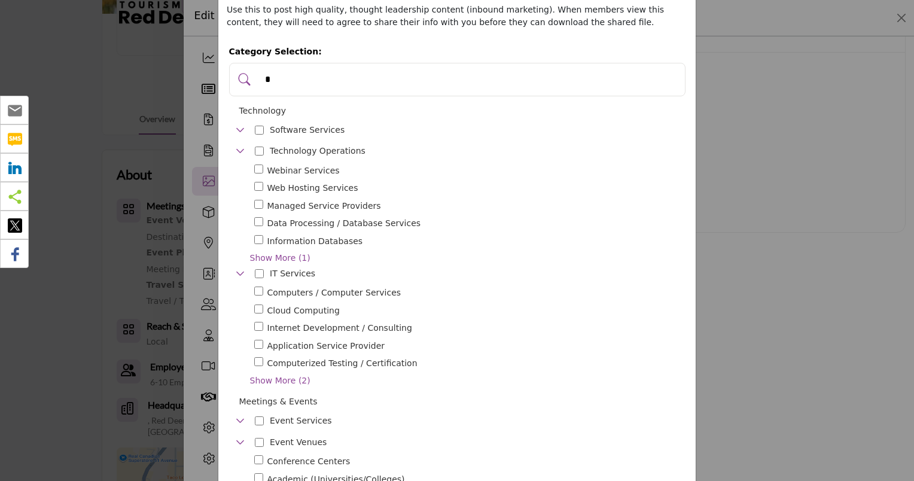
scroll to position [0, 0]
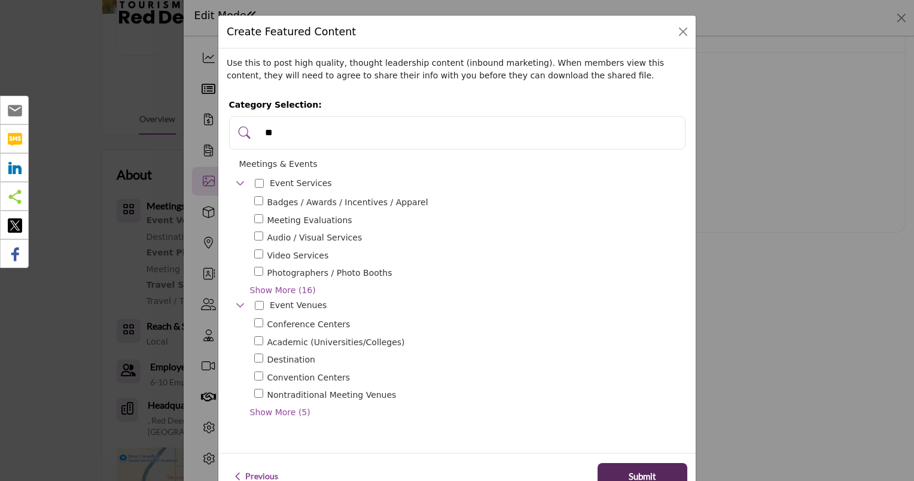
type input "*"
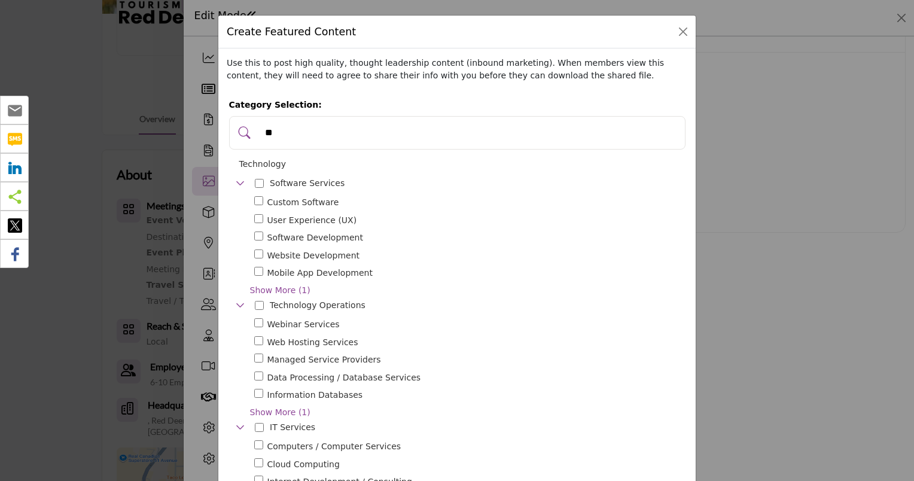
type input "*"
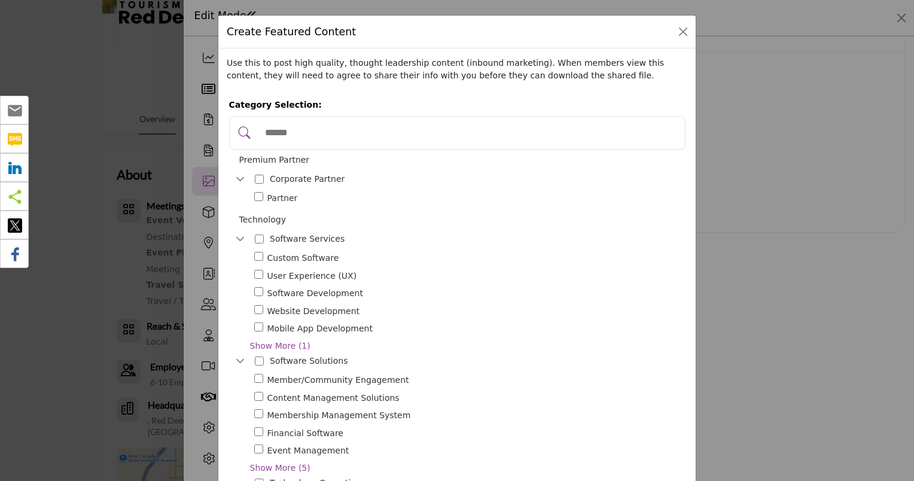
click at [270, 133] on input "Search Category" at bounding box center [469, 133] width 421 height 26
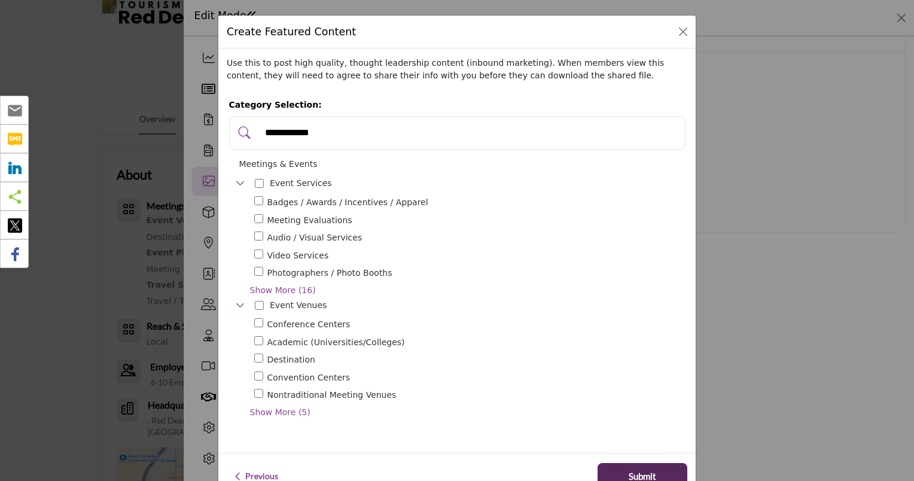
type input "**********"
click at [279, 290] on span "Show More (16)" at bounding box center [468, 290] width 436 height 13
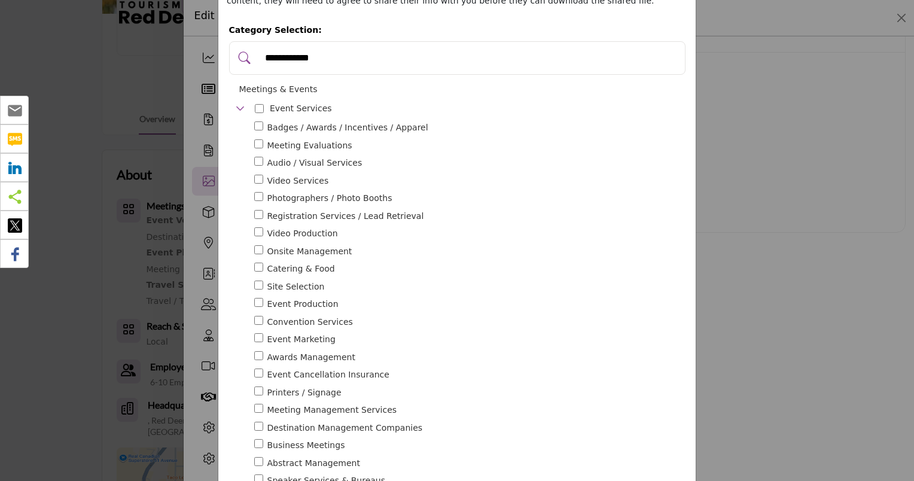
scroll to position [326, 0]
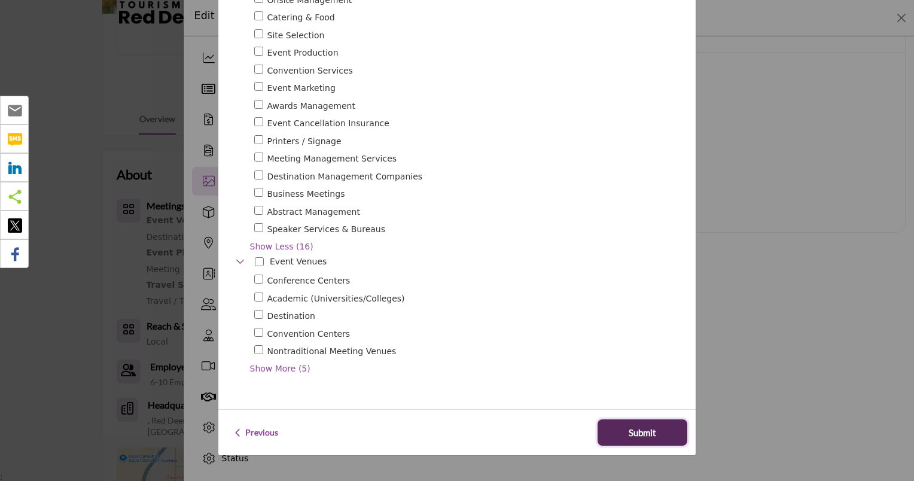
click at [632, 431] on span "Submit" at bounding box center [643, 433] width 28 height 14
click at [267, 369] on span "Show More (5)" at bounding box center [468, 369] width 436 height 13
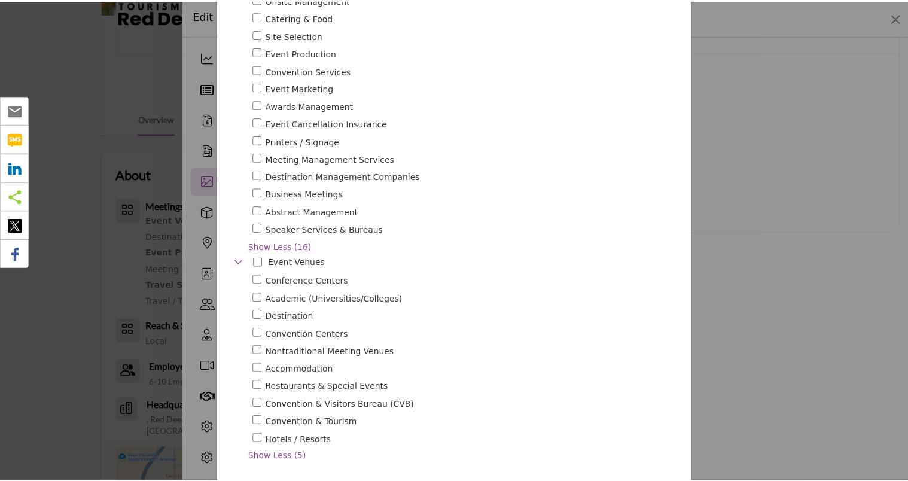
scroll to position [386, 0]
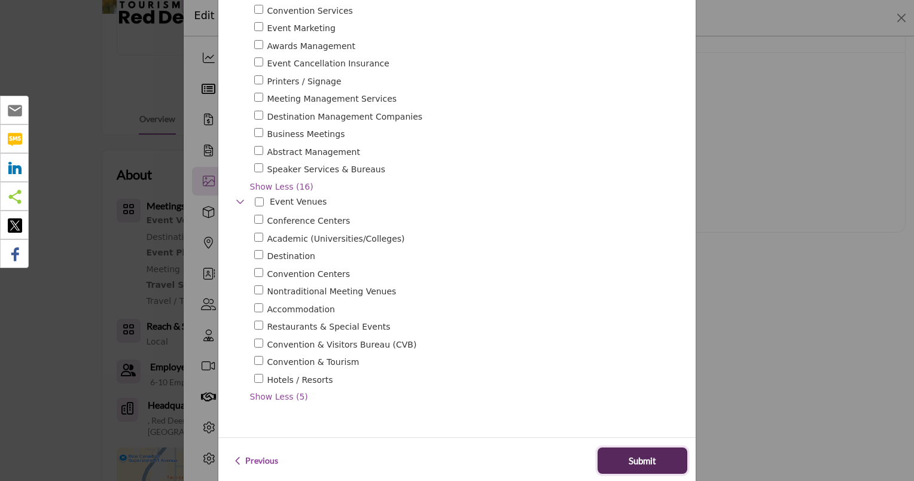
click at [639, 463] on span "Submit" at bounding box center [643, 461] width 28 height 14
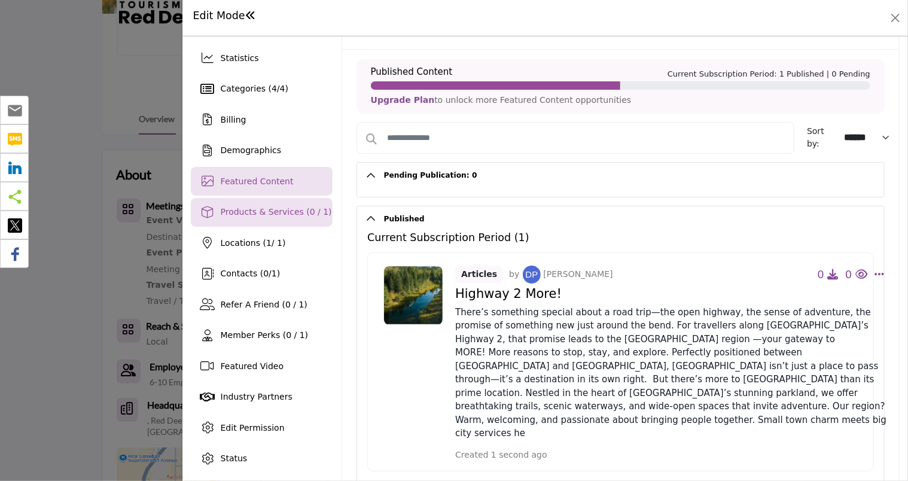
click at [269, 208] on span "Products & Services (0 / 1)" at bounding box center [276, 212] width 111 height 10
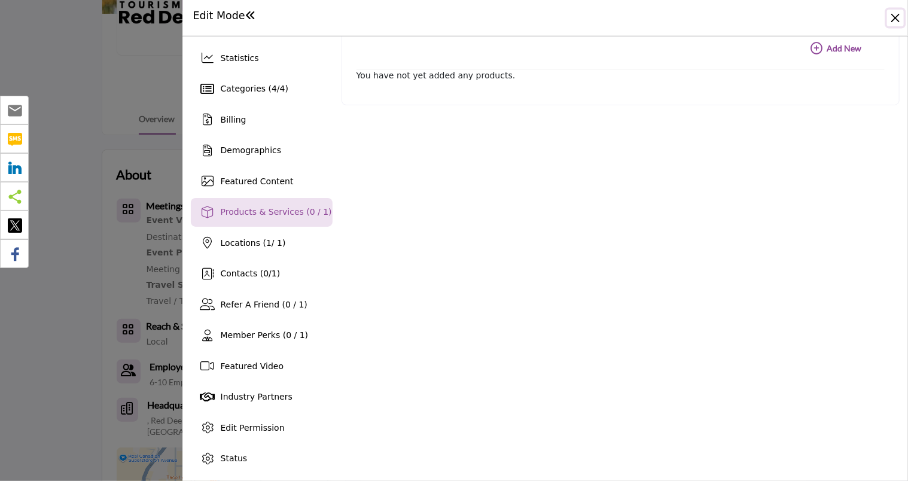
click at [895, 16] on button "Close" at bounding box center [895, 18] width 17 height 17
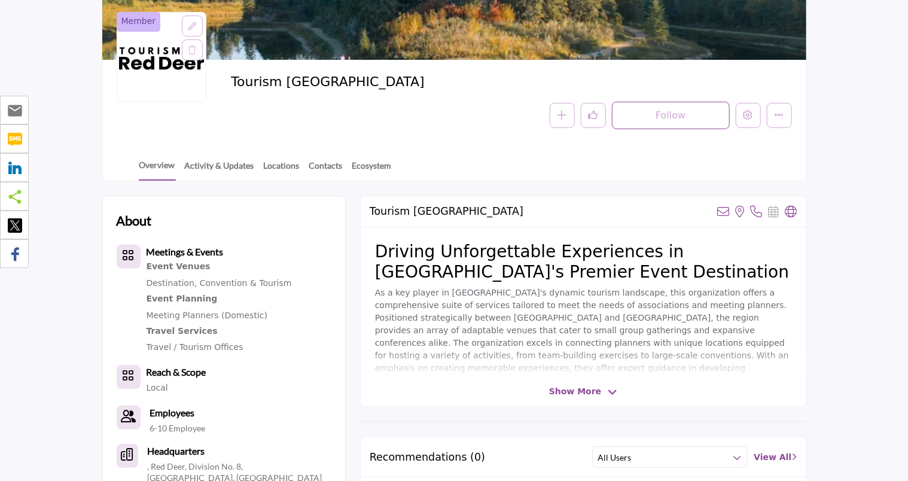
scroll to position [60, 0]
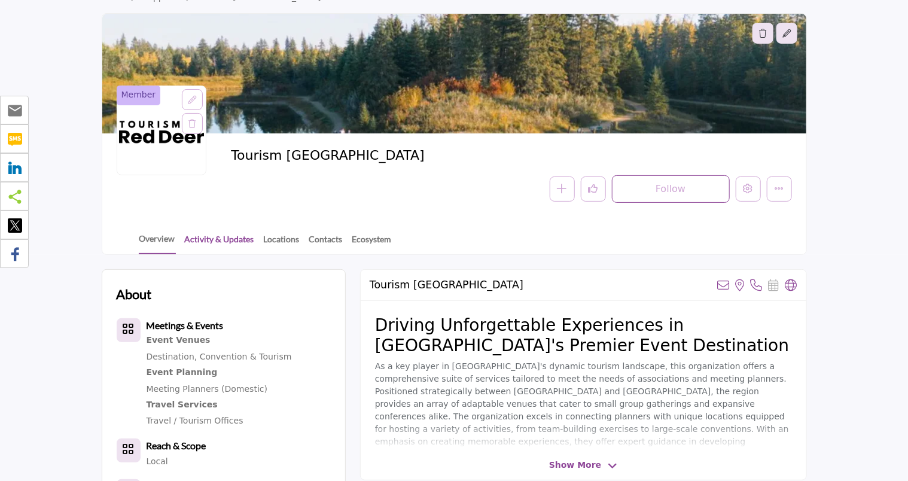
click at [205, 239] on link "Activity & Updates" at bounding box center [219, 243] width 71 height 21
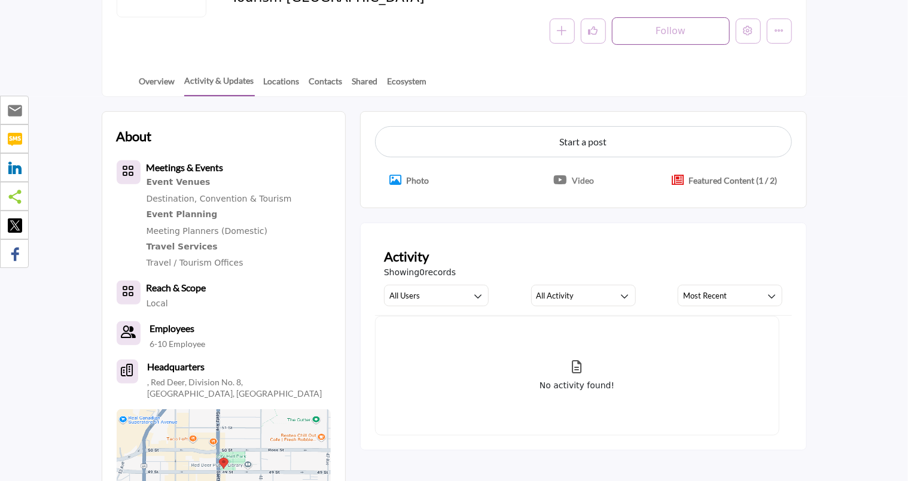
scroll to position [239, 0]
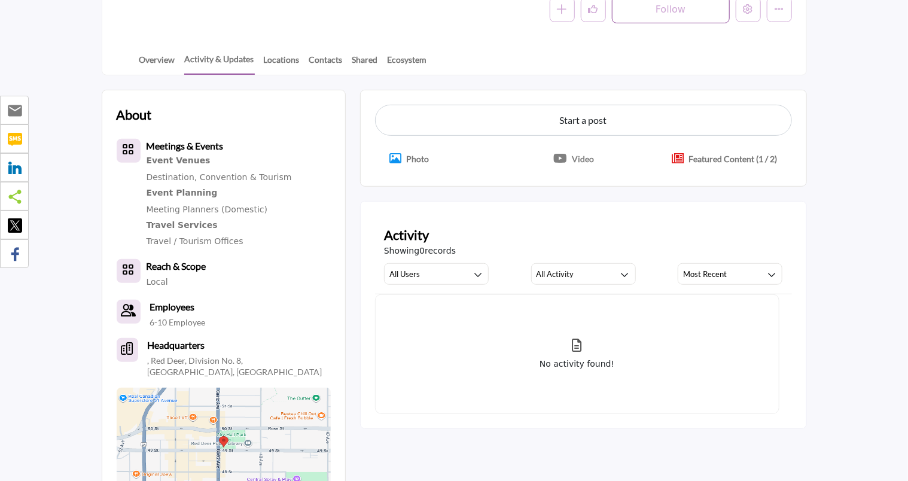
click at [713, 158] on p "Featured Content (1 / 2)" at bounding box center [733, 159] width 89 height 13
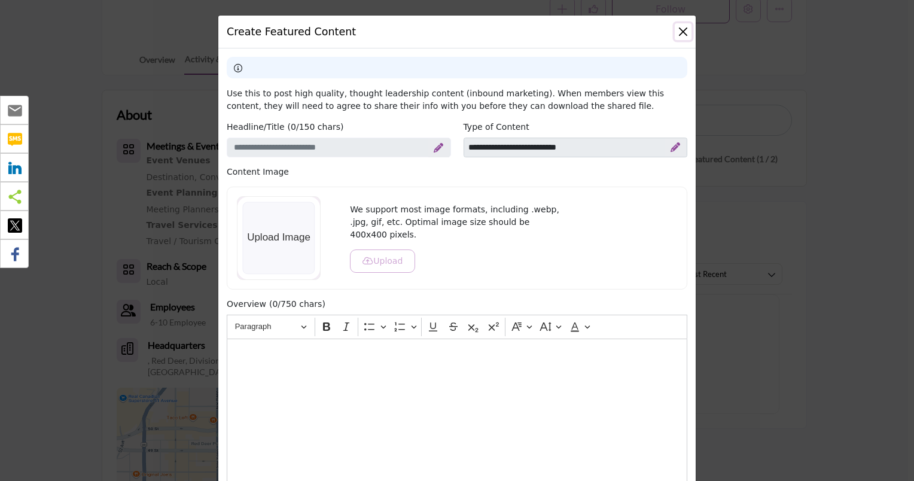
click at [681, 31] on button "Close" at bounding box center [683, 31] width 17 height 17
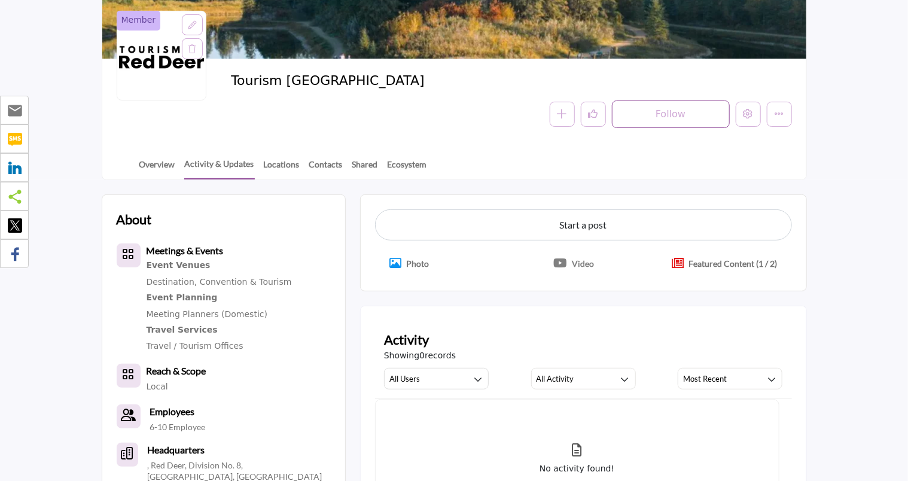
scroll to position [0, 0]
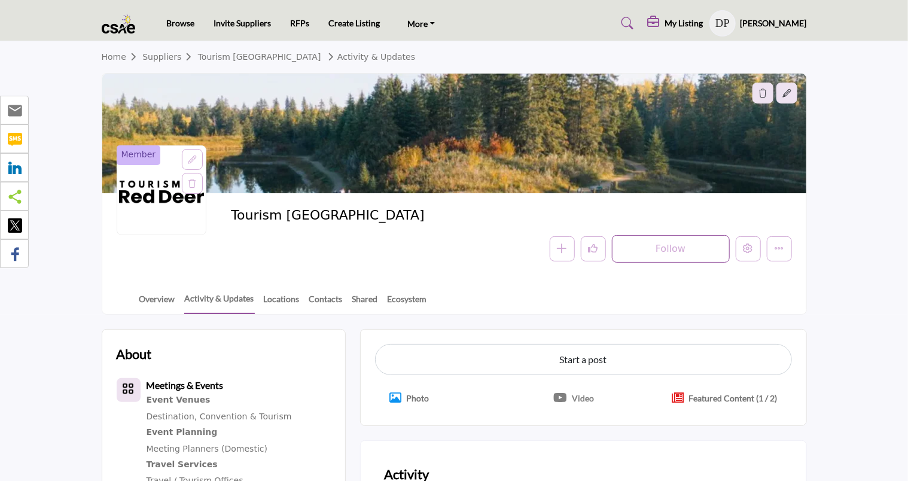
click at [225, 57] on link "Tourism [GEOGRAPHIC_DATA]" at bounding box center [259, 57] width 123 height 10
